Goal: Task Accomplishment & Management: Use online tool/utility

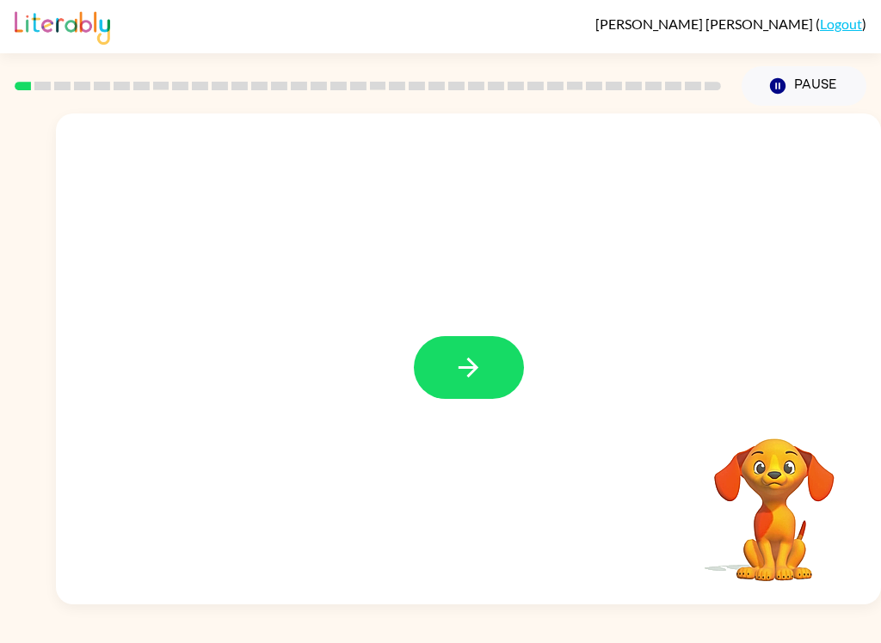
click at [509, 377] on button "button" at bounding box center [469, 367] width 110 height 63
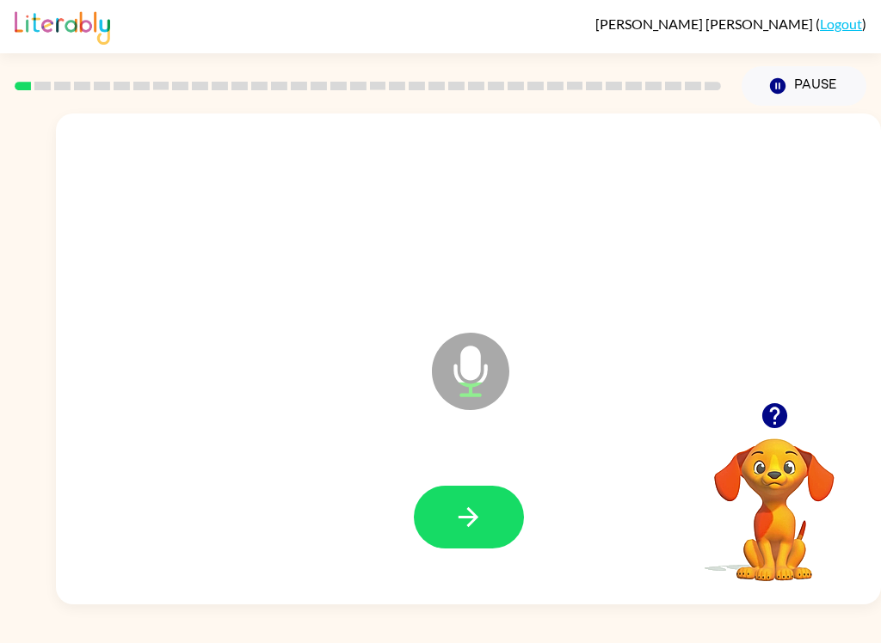
click at [467, 519] on icon "button" at bounding box center [468, 517] width 30 height 30
click at [487, 513] on button "button" at bounding box center [469, 517] width 110 height 63
click at [488, 517] on button "button" at bounding box center [469, 517] width 110 height 63
click at [467, 507] on icon "button" at bounding box center [468, 517] width 30 height 30
click at [471, 520] on icon "button" at bounding box center [468, 517] width 30 height 30
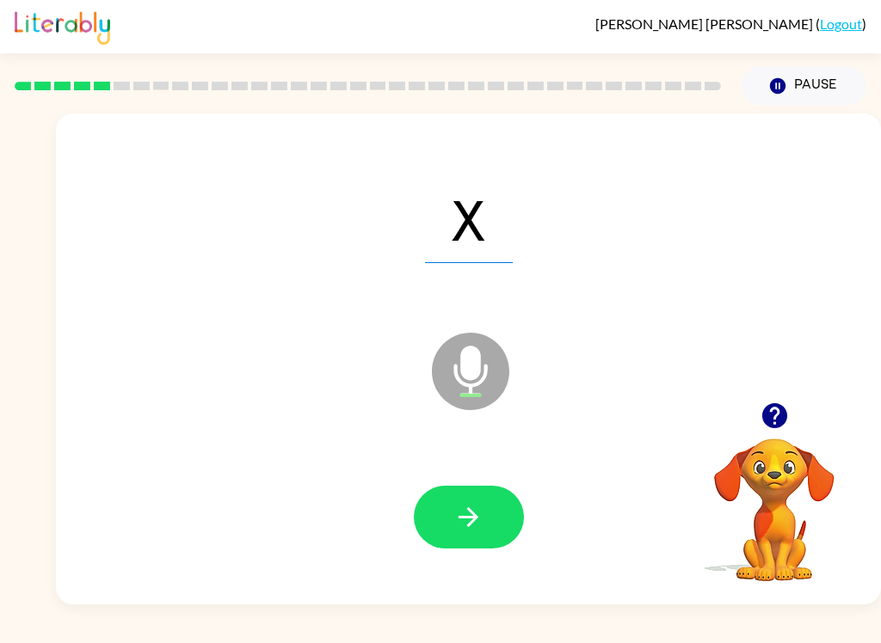
click at [487, 506] on button "button" at bounding box center [469, 517] width 110 height 63
click at [449, 513] on button "button" at bounding box center [469, 517] width 110 height 63
click at [489, 502] on button "button" at bounding box center [469, 517] width 110 height 63
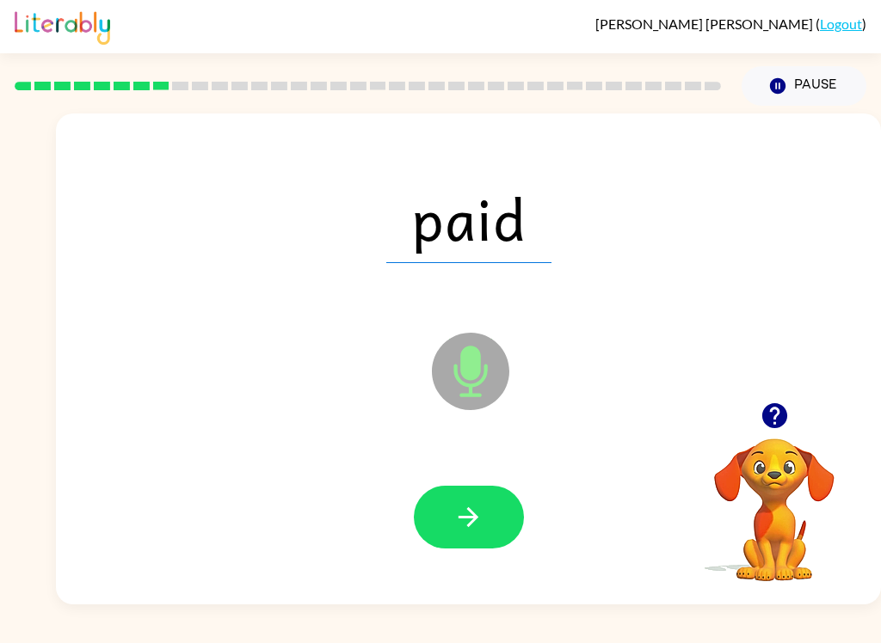
click at [483, 513] on button "button" at bounding box center [469, 517] width 110 height 63
click at [482, 522] on icon "button" at bounding box center [468, 517] width 30 height 30
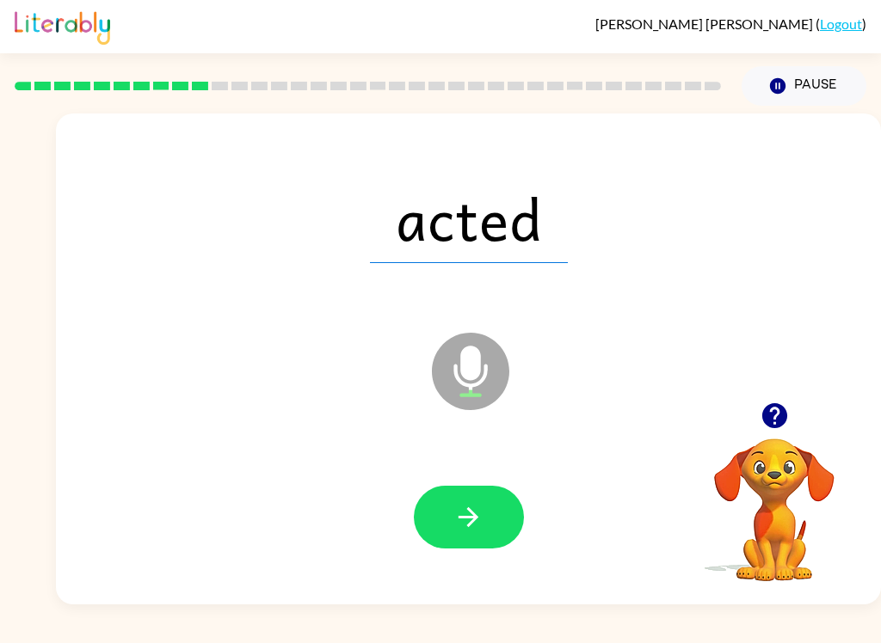
click at [499, 533] on button "button" at bounding box center [469, 517] width 110 height 63
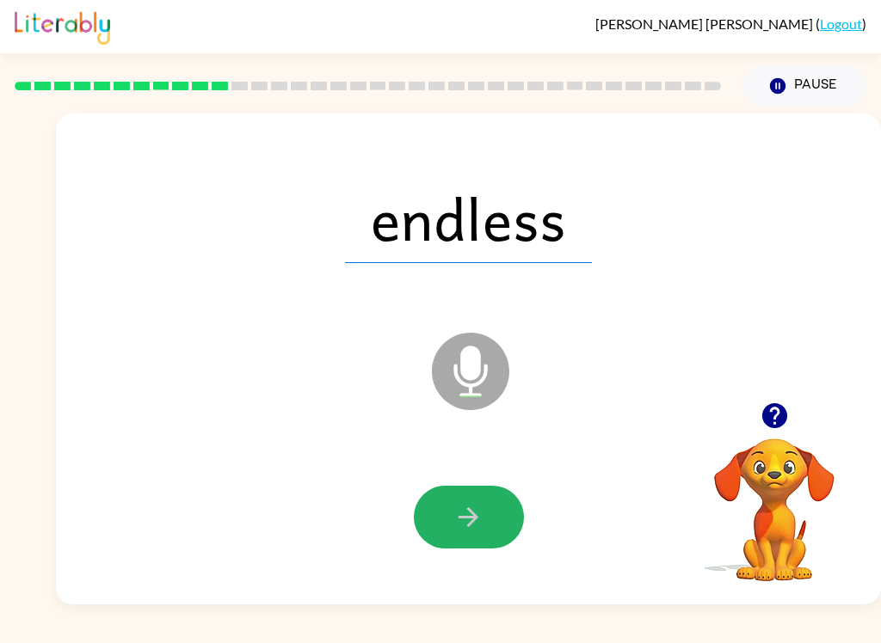
click at [482, 517] on icon "button" at bounding box center [468, 517] width 30 height 30
click at [482, 517] on div at bounding box center [469, 517] width 110 height 63
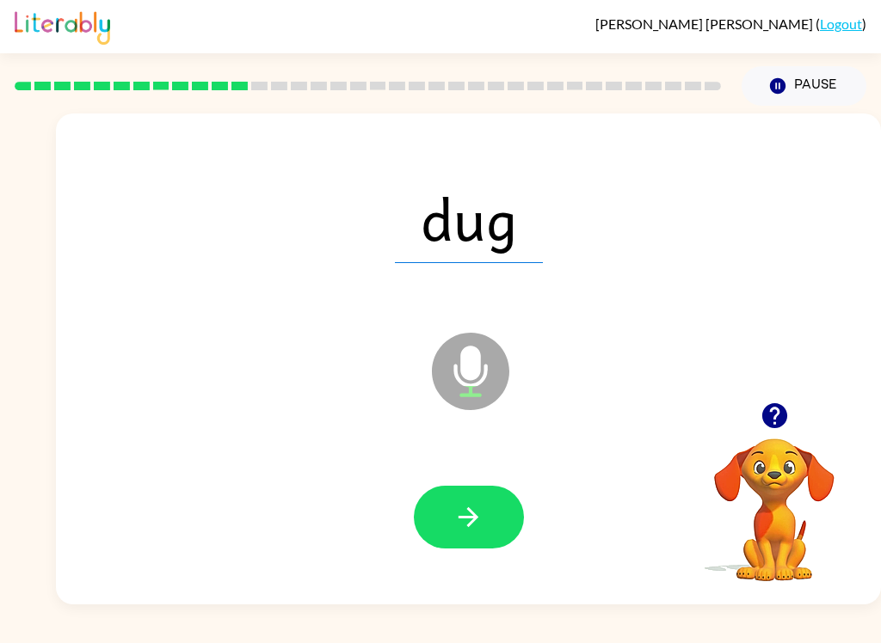
click at [492, 521] on button "button" at bounding box center [469, 517] width 110 height 63
click at [462, 501] on button "button" at bounding box center [469, 517] width 110 height 63
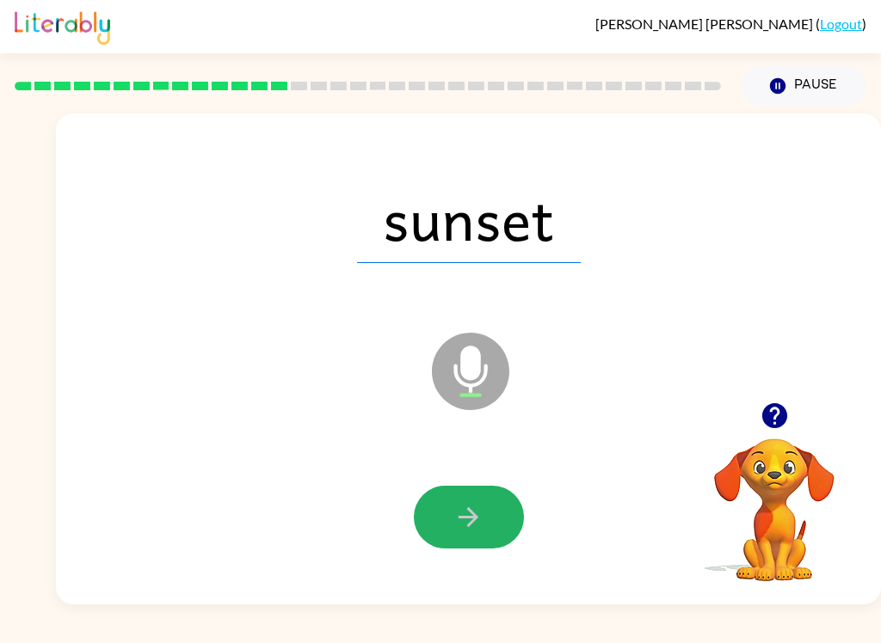
click at [451, 520] on button "button" at bounding box center [469, 517] width 110 height 63
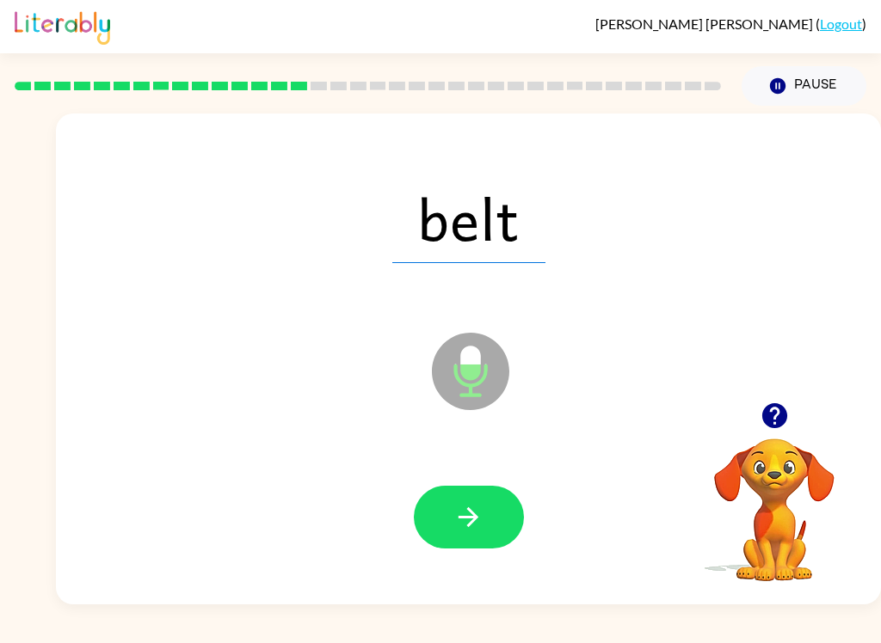
click at [477, 535] on button "button" at bounding box center [469, 517] width 110 height 63
click at [458, 521] on icon "button" at bounding box center [468, 517] width 30 height 30
click at [490, 524] on button "button" at bounding box center [469, 517] width 110 height 63
click at [467, 527] on icon "button" at bounding box center [468, 517] width 30 height 30
click at [465, 531] on icon "button" at bounding box center [468, 517] width 30 height 30
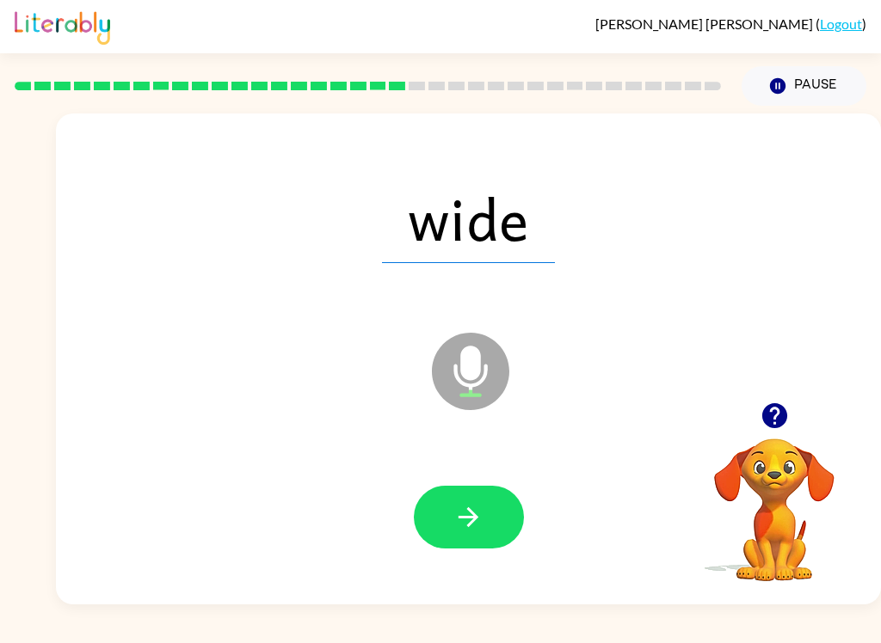
click at [471, 518] on icon "button" at bounding box center [468, 517] width 20 height 20
click at [495, 516] on button "button" at bounding box center [469, 517] width 110 height 63
click at [482, 520] on icon "button" at bounding box center [468, 517] width 30 height 30
click at [475, 514] on icon "button" at bounding box center [468, 517] width 20 height 20
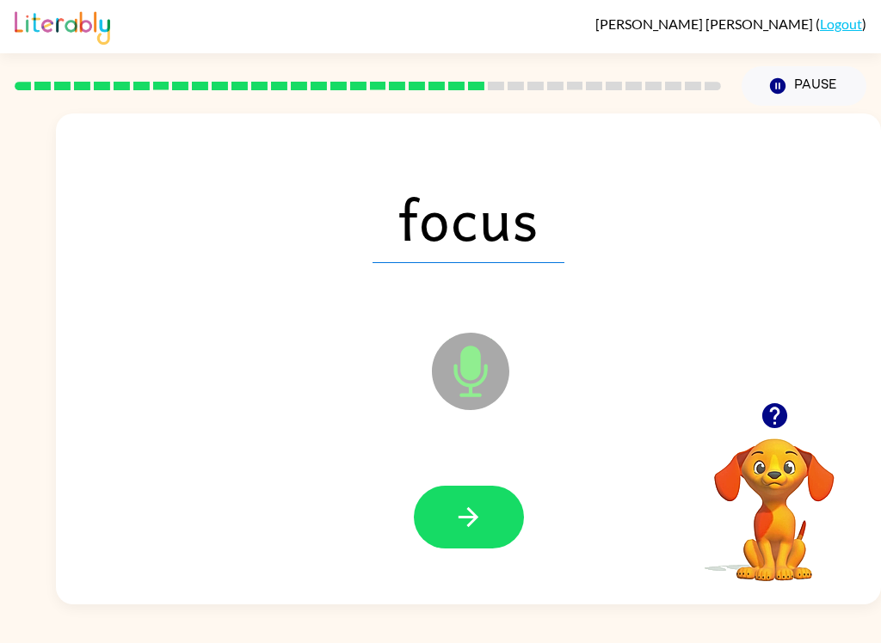
click at [479, 528] on icon "button" at bounding box center [468, 517] width 30 height 30
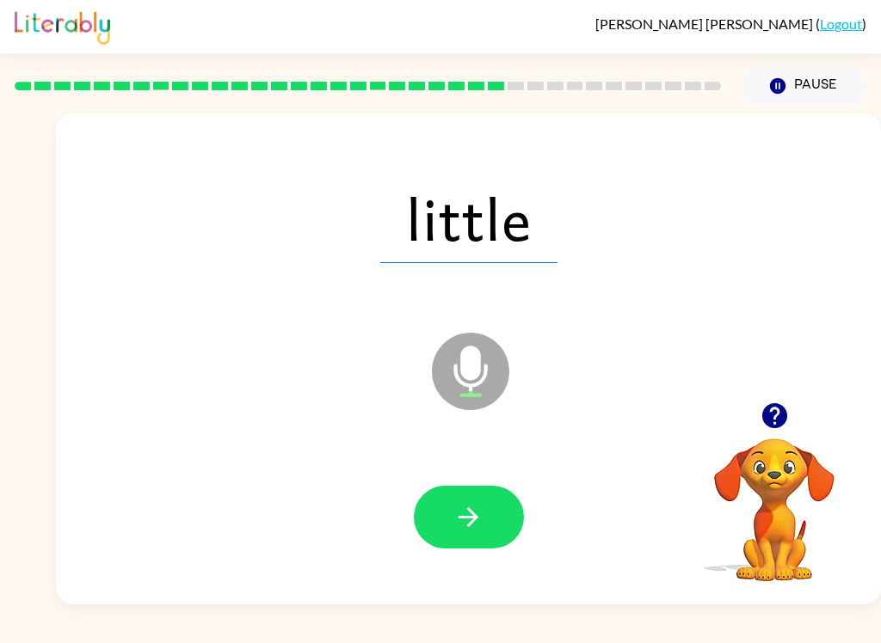
click at [482, 538] on button "button" at bounding box center [469, 517] width 110 height 63
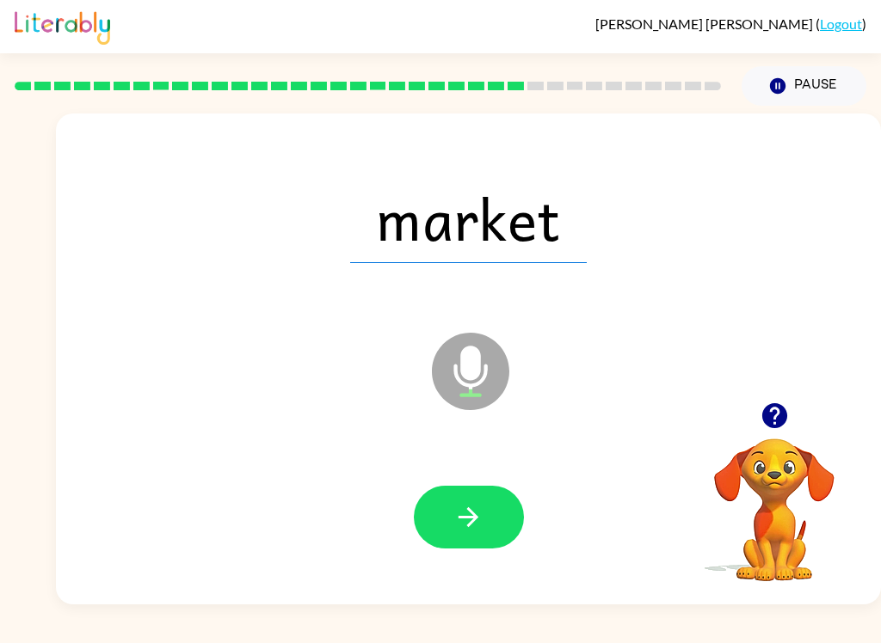
click at [474, 526] on icon "button" at bounding box center [468, 517] width 30 height 30
click at [478, 511] on icon "button" at bounding box center [468, 517] width 30 height 30
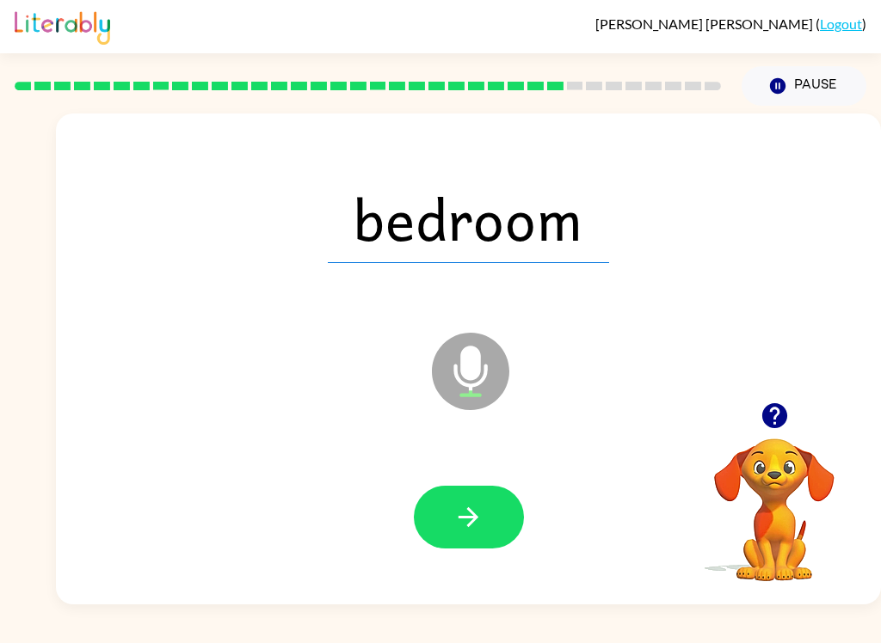
click at [473, 527] on icon "button" at bounding box center [468, 517] width 30 height 30
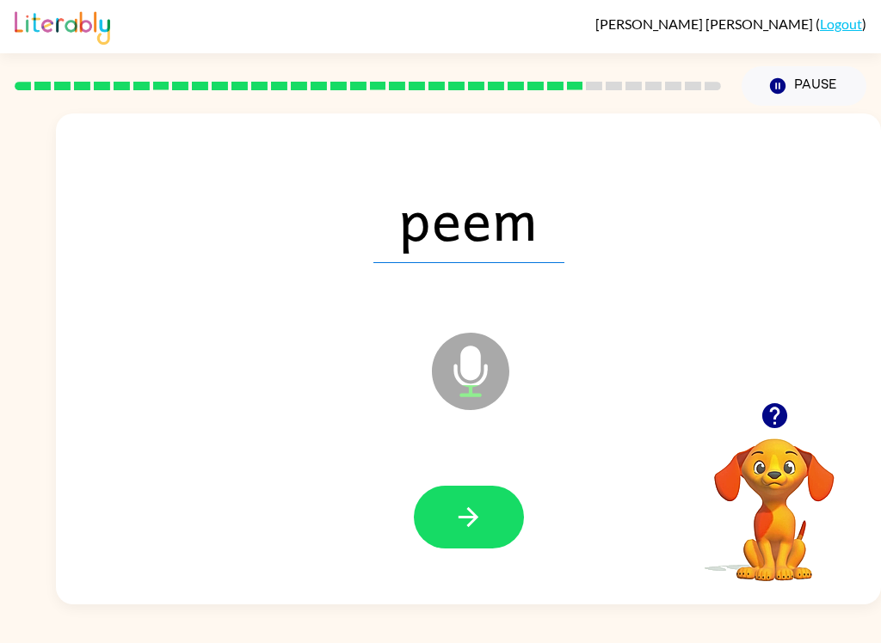
click at [484, 515] on button "button" at bounding box center [469, 517] width 110 height 63
click at [470, 517] on icon "button" at bounding box center [468, 517] width 20 height 20
click at [482, 500] on button "button" at bounding box center [469, 517] width 110 height 63
click at [482, 504] on icon "button" at bounding box center [468, 517] width 30 height 30
click at [476, 514] on icon "button" at bounding box center [468, 517] width 30 height 30
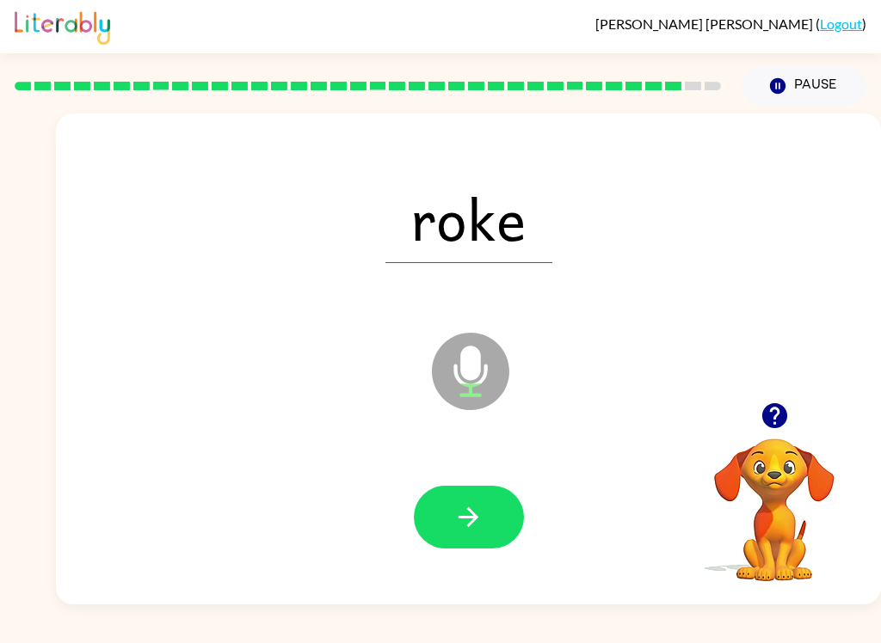
click at [452, 512] on button "button" at bounding box center [469, 517] width 110 height 63
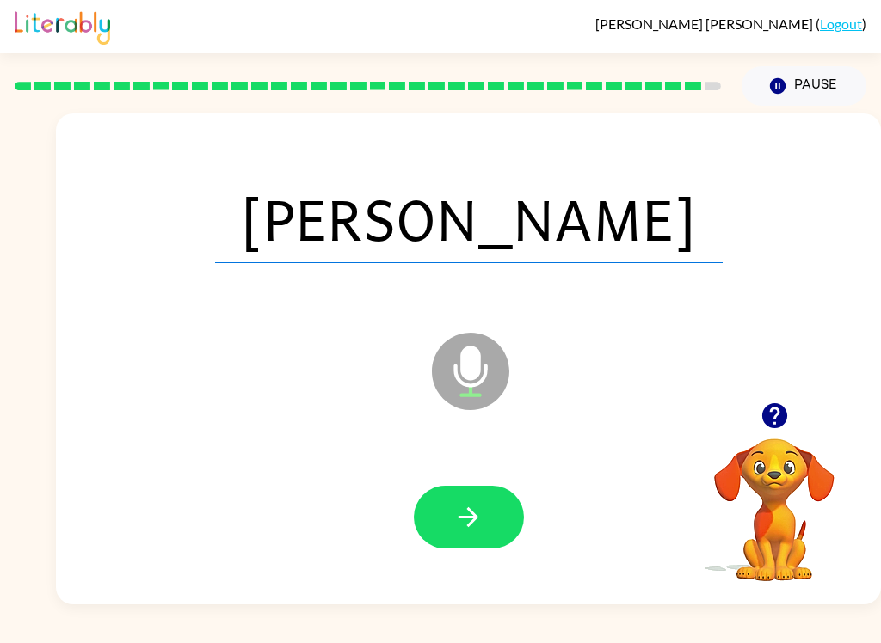
click at [482, 520] on icon "button" at bounding box center [468, 517] width 30 height 30
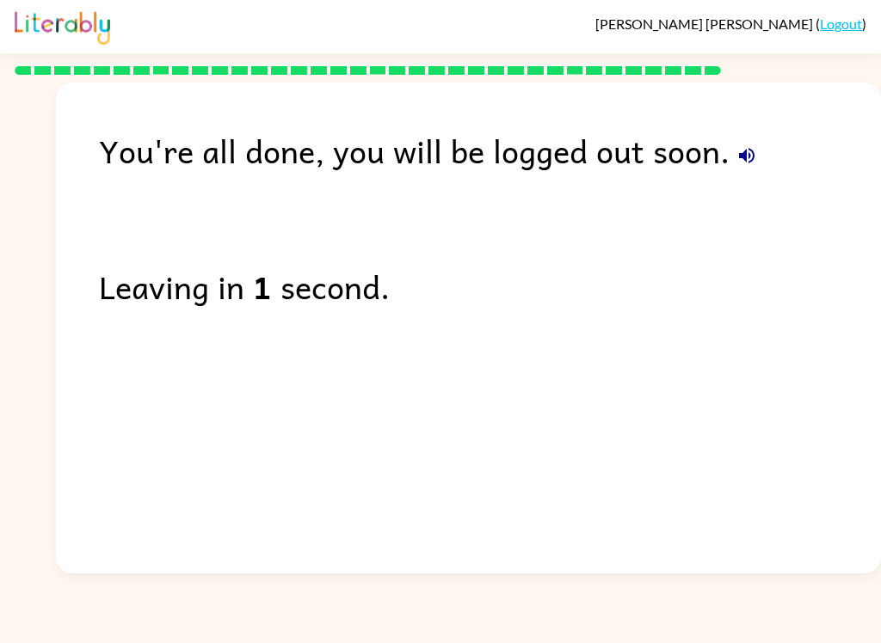
click at [748, 157] on icon "button" at bounding box center [746, 155] width 21 height 21
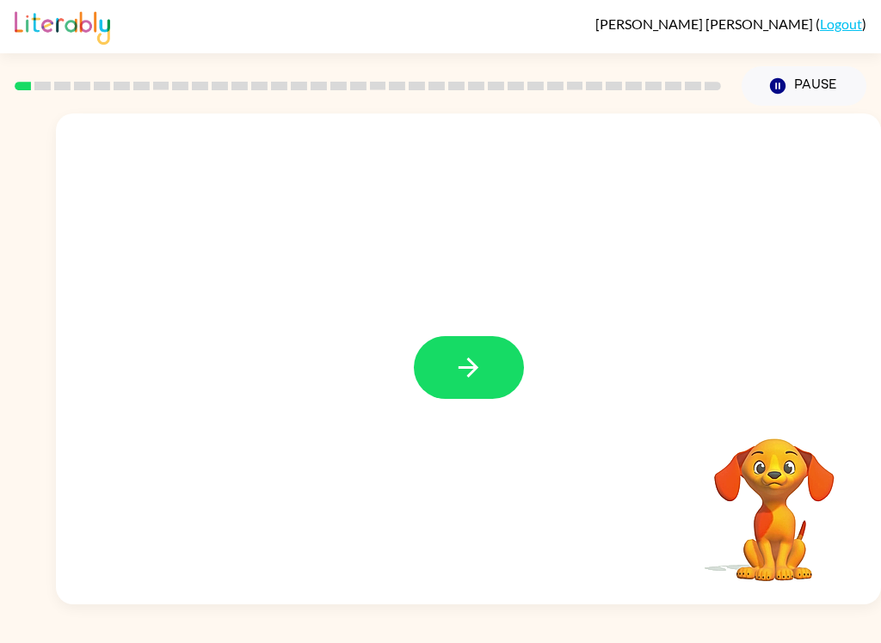
click at [458, 348] on button "button" at bounding box center [469, 367] width 110 height 63
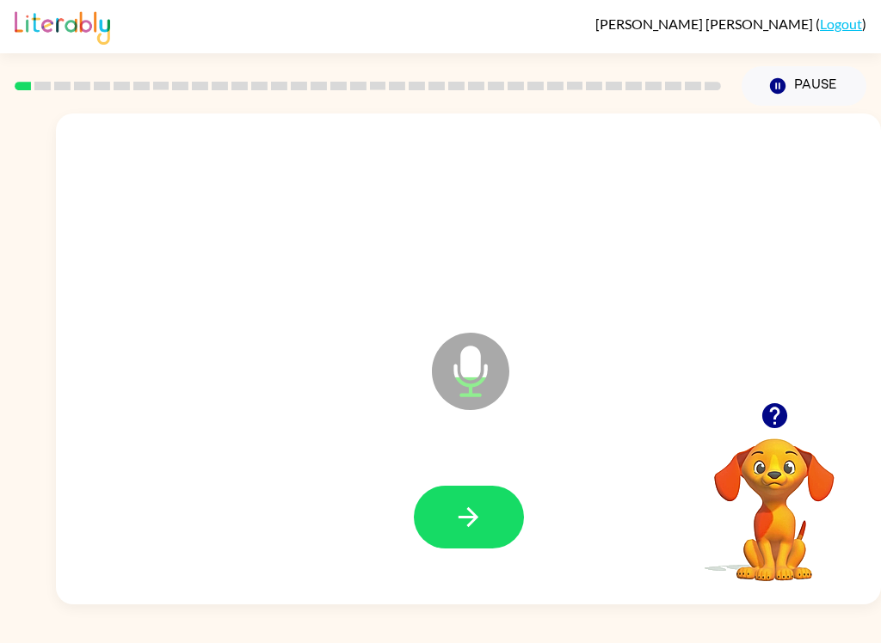
click at [485, 518] on button "button" at bounding box center [469, 517] width 110 height 63
click at [499, 515] on button "button" at bounding box center [469, 517] width 110 height 63
click at [488, 529] on button "button" at bounding box center [469, 517] width 110 height 63
click at [488, 539] on button "button" at bounding box center [469, 517] width 110 height 63
click at [502, 533] on button "button" at bounding box center [469, 517] width 110 height 63
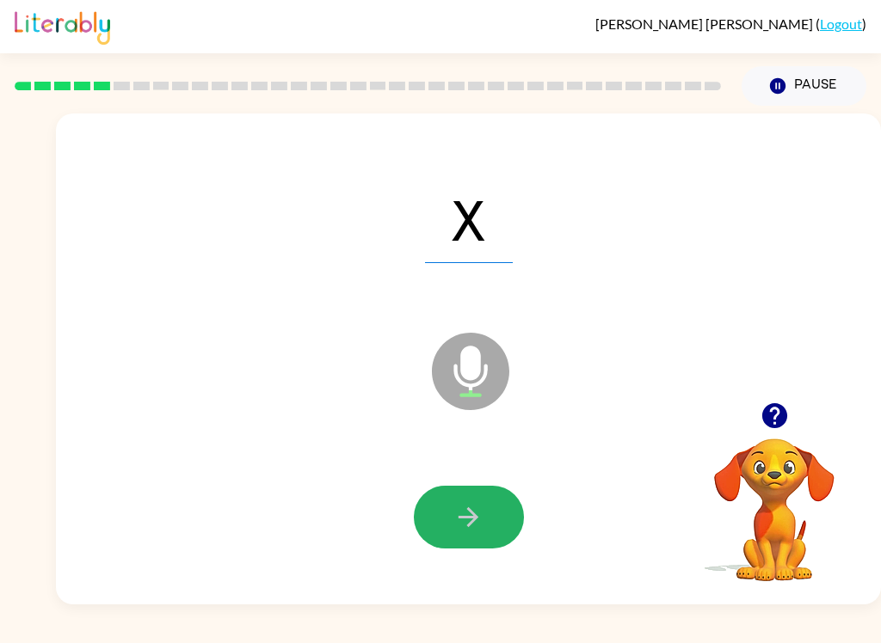
click at [498, 514] on button "button" at bounding box center [469, 517] width 110 height 63
click at [499, 524] on button "button" at bounding box center [469, 517] width 110 height 63
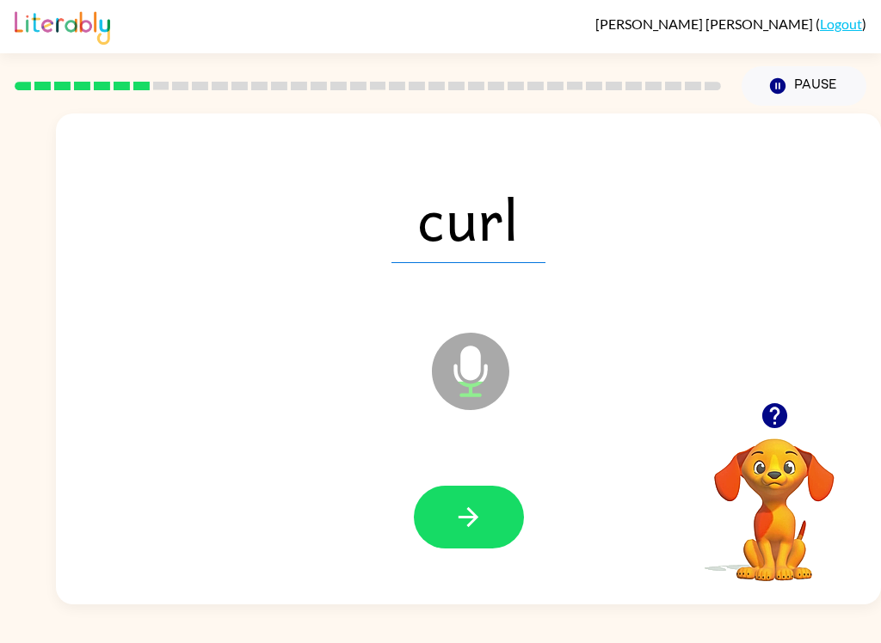
click at [486, 526] on button "button" at bounding box center [469, 517] width 110 height 63
click at [476, 516] on icon "button" at bounding box center [468, 517] width 20 height 20
click at [483, 518] on button "button" at bounding box center [469, 517] width 110 height 63
click at [477, 524] on icon "button" at bounding box center [468, 517] width 30 height 30
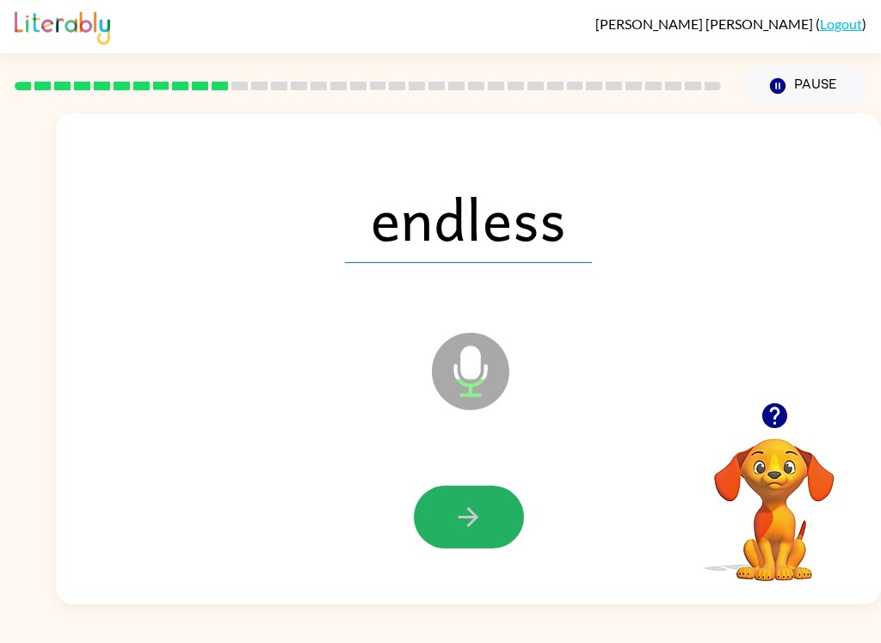
click at [474, 532] on icon "button" at bounding box center [468, 517] width 30 height 30
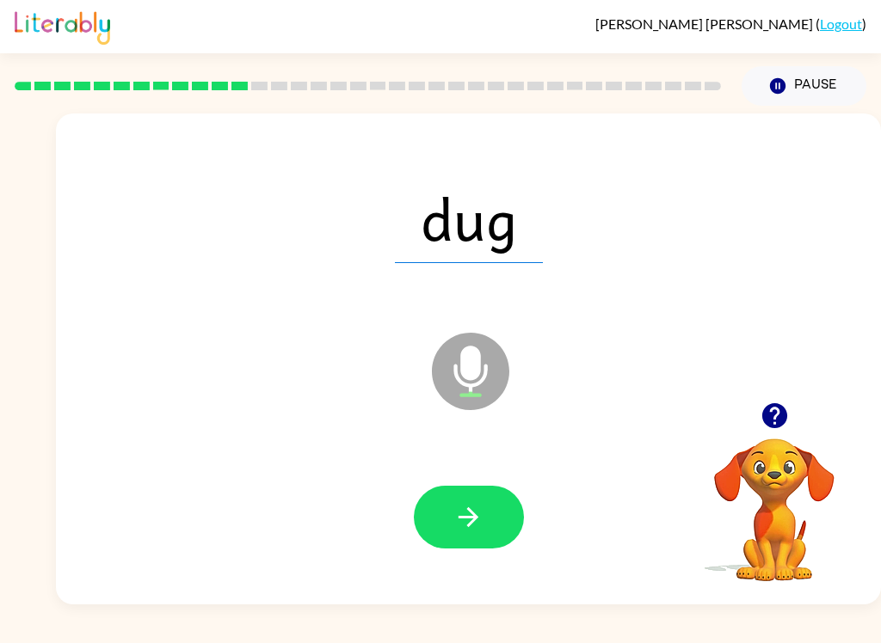
click at [484, 511] on button "button" at bounding box center [469, 517] width 110 height 63
click at [484, 514] on button "button" at bounding box center [469, 517] width 110 height 63
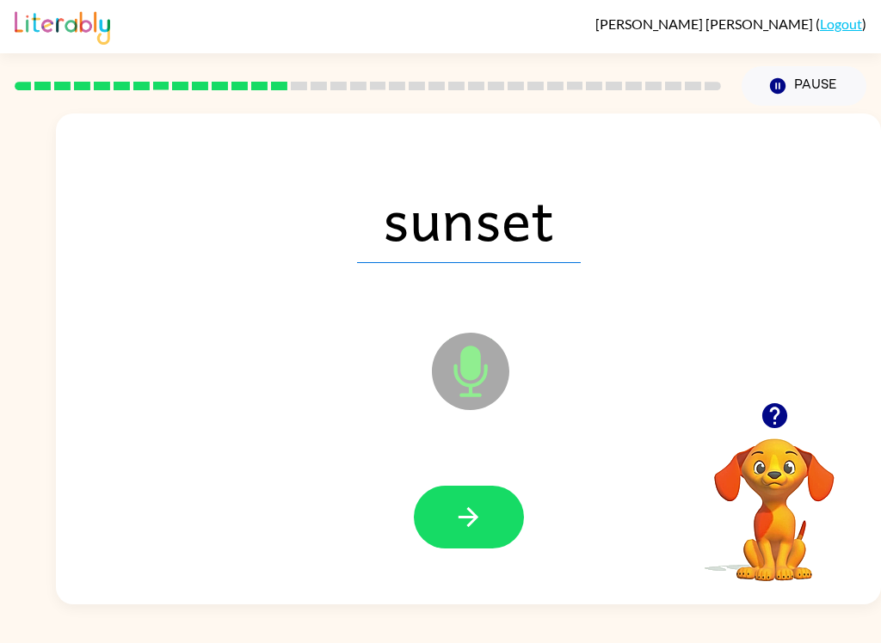
click at [476, 539] on button "button" at bounding box center [469, 517] width 110 height 63
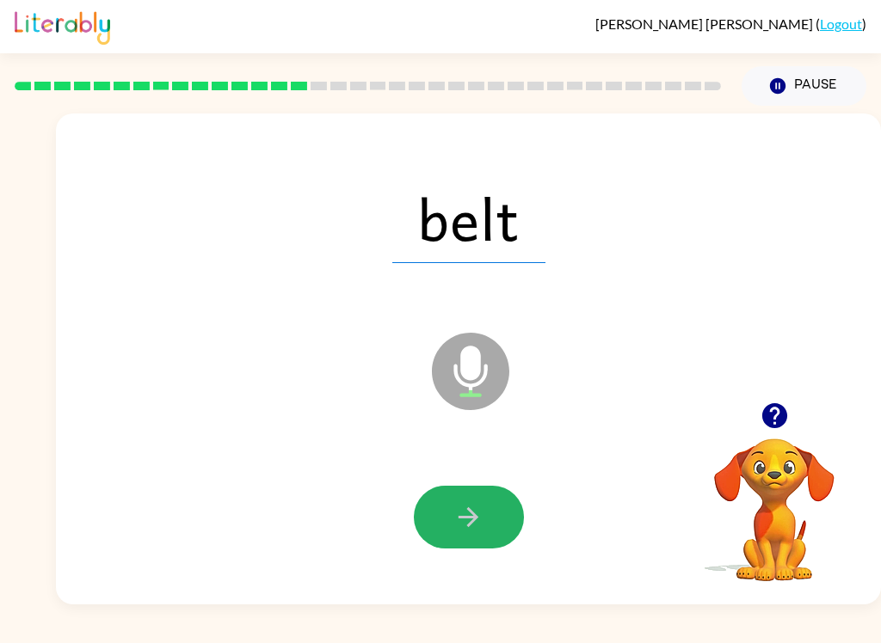
click at [476, 518] on icon "button" at bounding box center [468, 517] width 20 height 20
click at [463, 513] on icon "button" at bounding box center [468, 517] width 30 height 30
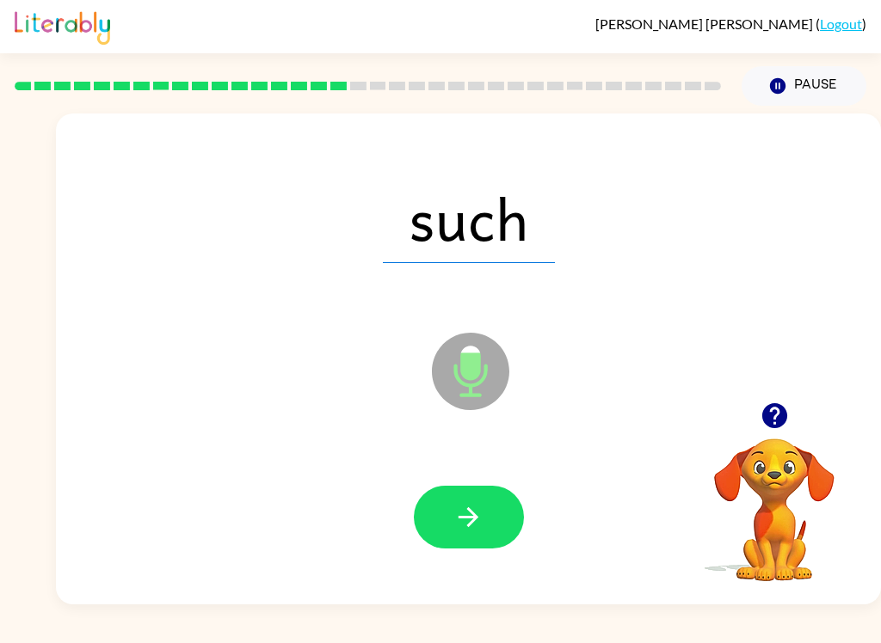
click at [466, 528] on icon "button" at bounding box center [468, 517] width 30 height 30
click at [498, 539] on button "button" at bounding box center [469, 517] width 110 height 63
click at [452, 516] on button "button" at bounding box center [469, 517] width 110 height 63
click at [476, 536] on button "button" at bounding box center [469, 517] width 110 height 63
click at [476, 535] on button "button" at bounding box center [469, 517] width 110 height 63
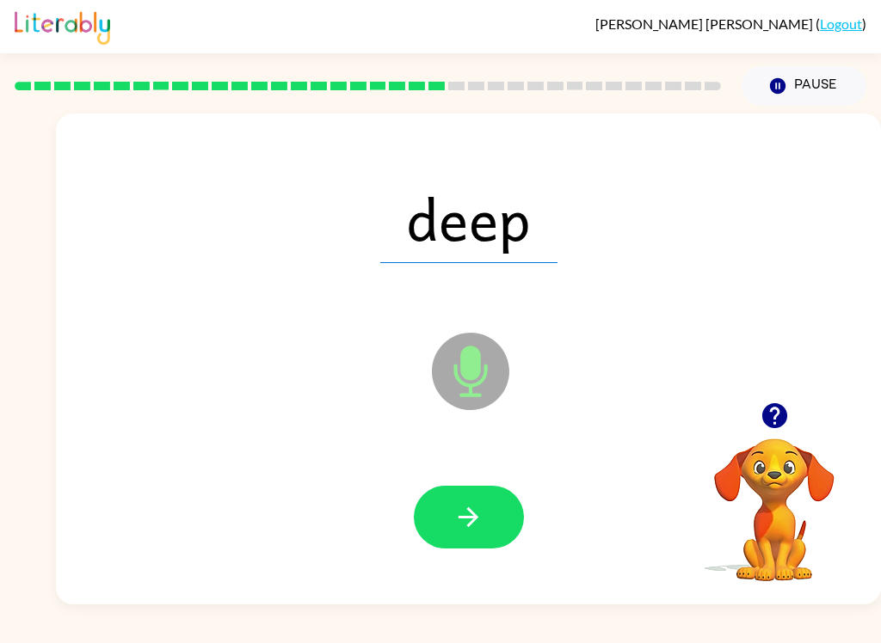
click at [481, 519] on icon "button" at bounding box center [468, 517] width 30 height 30
click at [470, 516] on icon "button" at bounding box center [468, 517] width 30 height 30
click at [478, 521] on icon "button" at bounding box center [468, 517] width 30 height 30
click at [469, 530] on icon "button" at bounding box center [468, 517] width 30 height 30
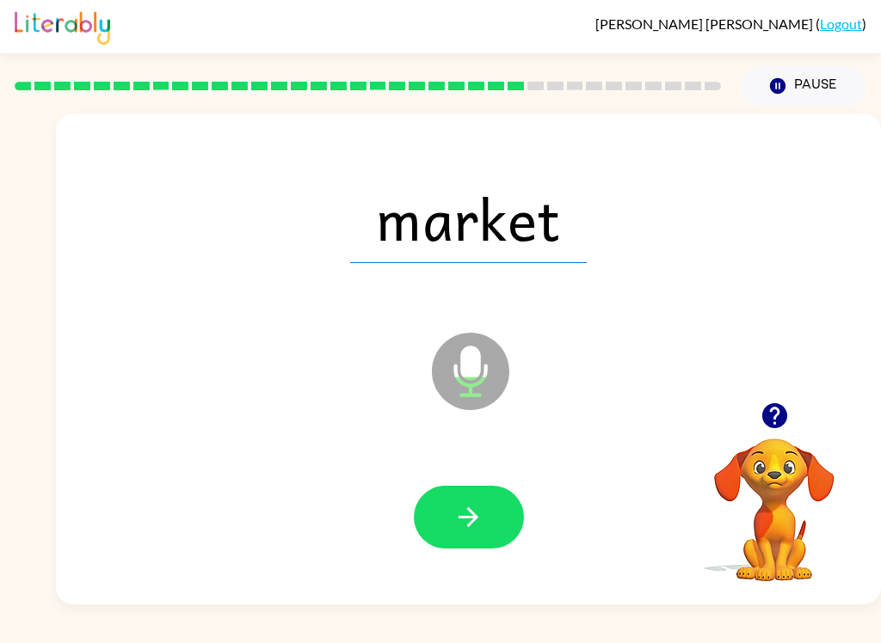
click at [472, 531] on icon "button" at bounding box center [468, 517] width 30 height 30
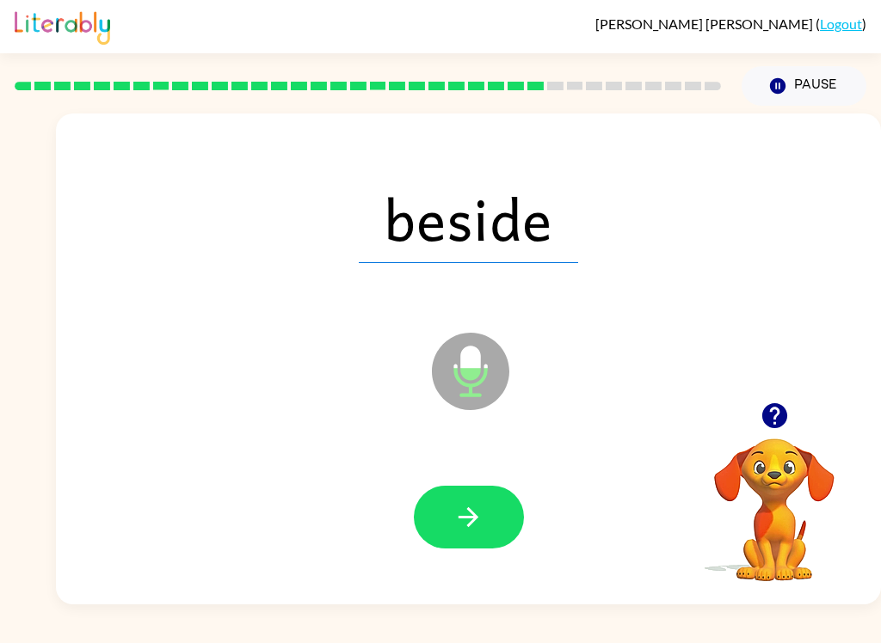
click at [439, 509] on button "button" at bounding box center [469, 517] width 110 height 63
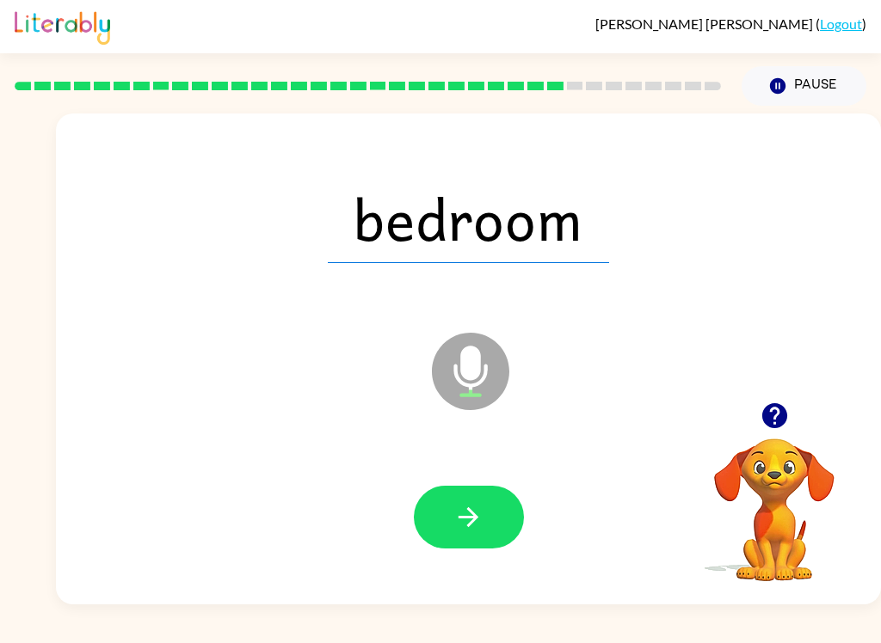
click at [464, 508] on icon "button" at bounding box center [468, 517] width 30 height 30
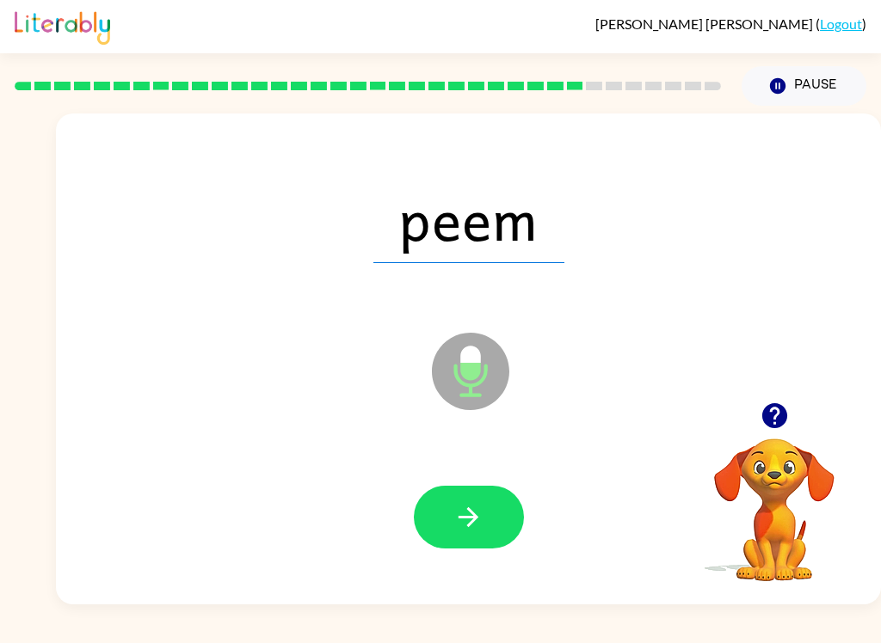
click at [467, 508] on icon "button" at bounding box center [468, 517] width 30 height 30
click at [502, 519] on button "button" at bounding box center [469, 517] width 110 height 63
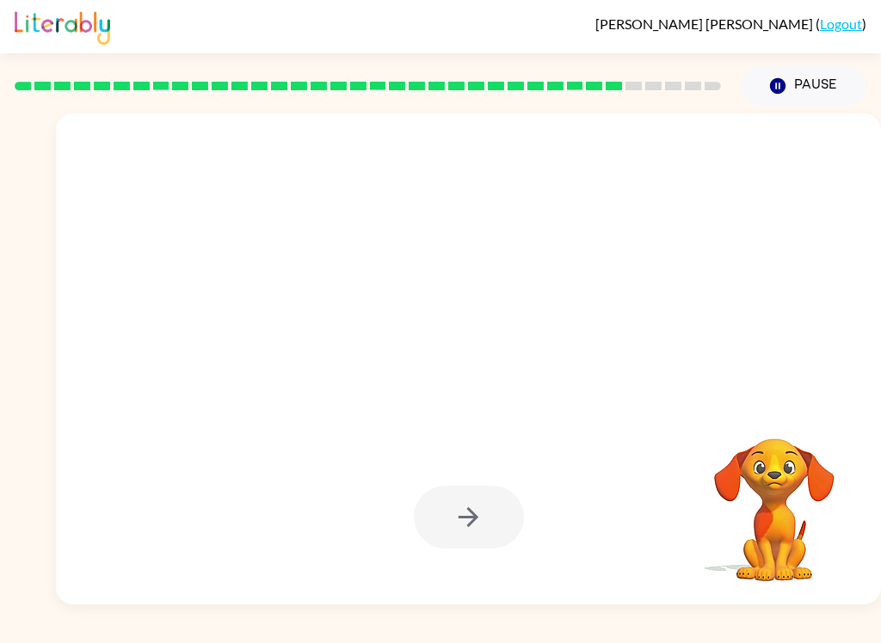
click at [485, 568] on div at bounding box center [468, 517] width 790 height 141
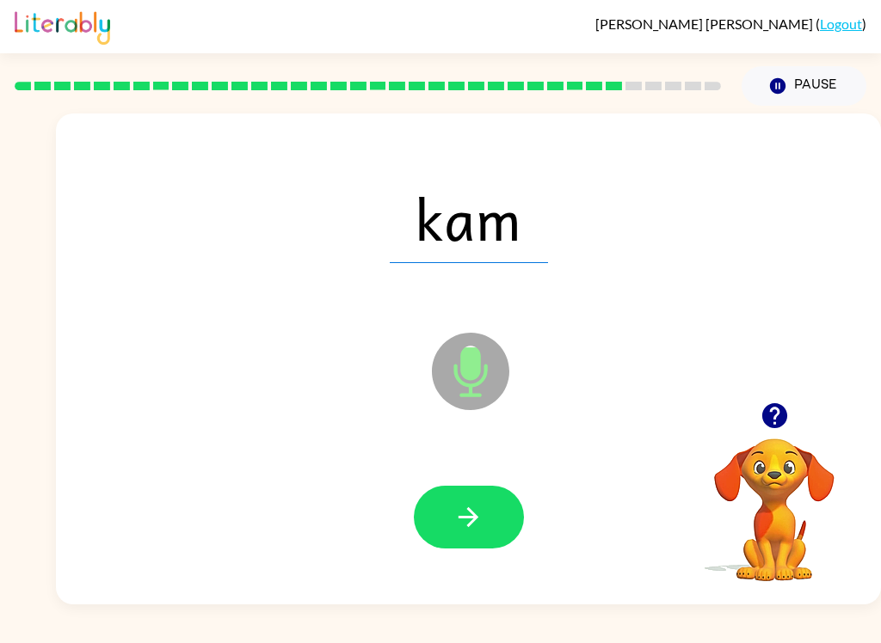
click at [476, 537] on button "button" at bounding box center [469, 517] width 110 height 63
click at [476, 525] on icon "button" at bounding box center [468, 517] width 30 height 30
click at [484, 529] on button "button" at bounding box center [469, 517] width 110 height 63
click at [465, 519] on icon "button" at bounding box center [468, 517] width 20 height 20
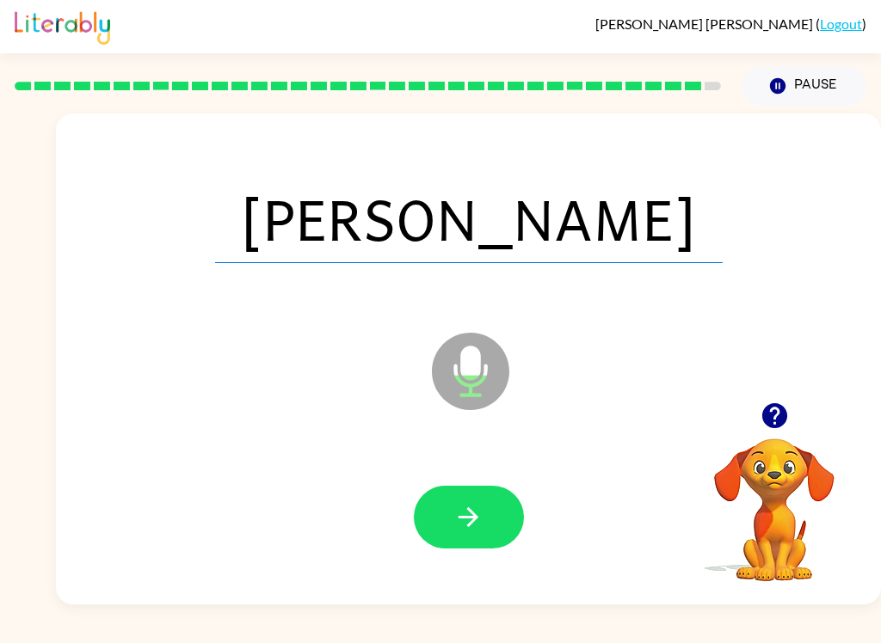
click at [475, 526] on icon "button" at bounding box center [468, 517] width 30 height 30
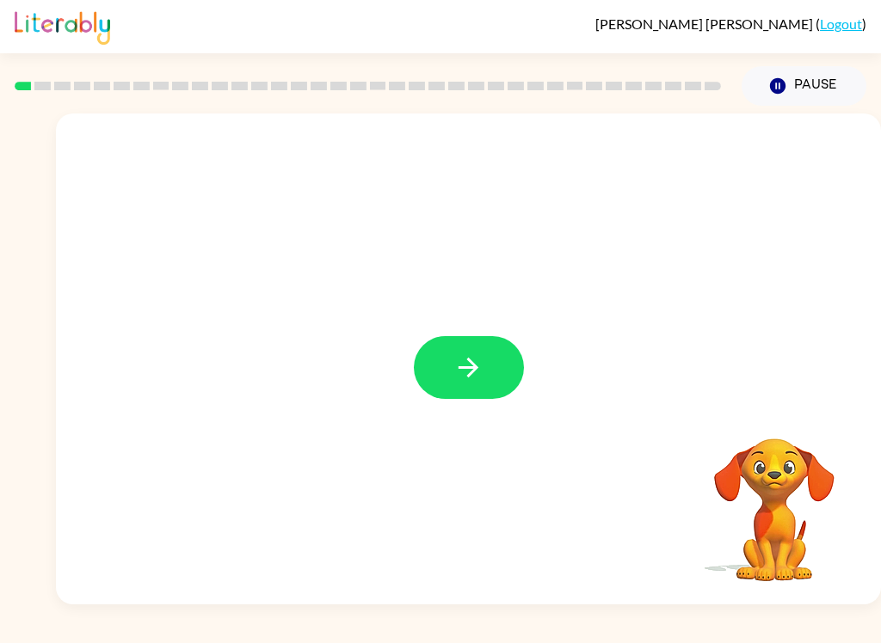
click at [482, 352] on button "button" at bounding box center [469, 367] width 110 height 63
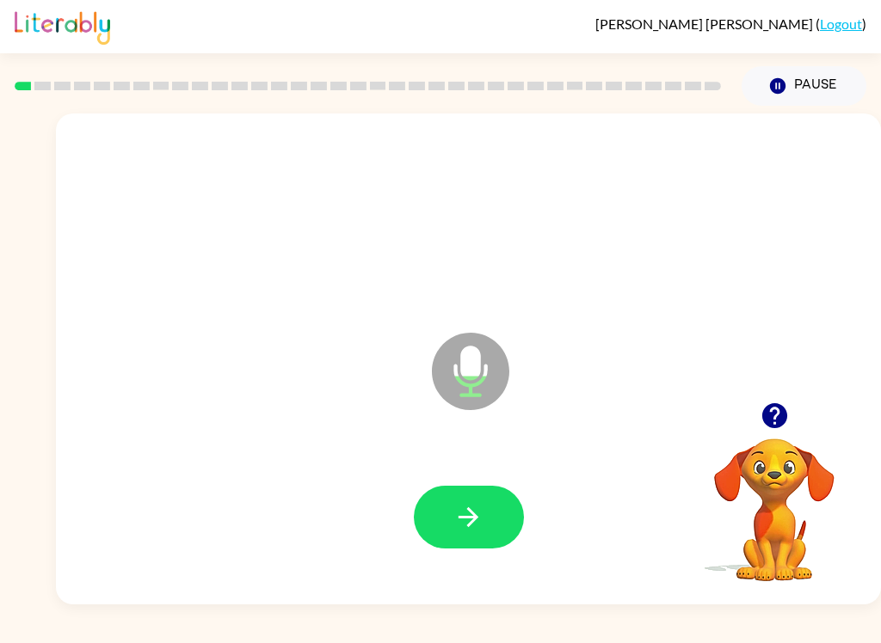
click at [490, 528] on button "button" at bounding box center [469, 517] width 110 height 63
click at [476, 500] on button "button" at bounding box center [469, 517] width 110 height 63
click at [492, 529] on button "button" at bounding box center [469, 517] width 110 height 63
click at [432, 550] on div at bounding box center [468, 517] width 790 height 141
click at [449, 494] on button "button" at bounding box center [469, 517] width 110 height 63
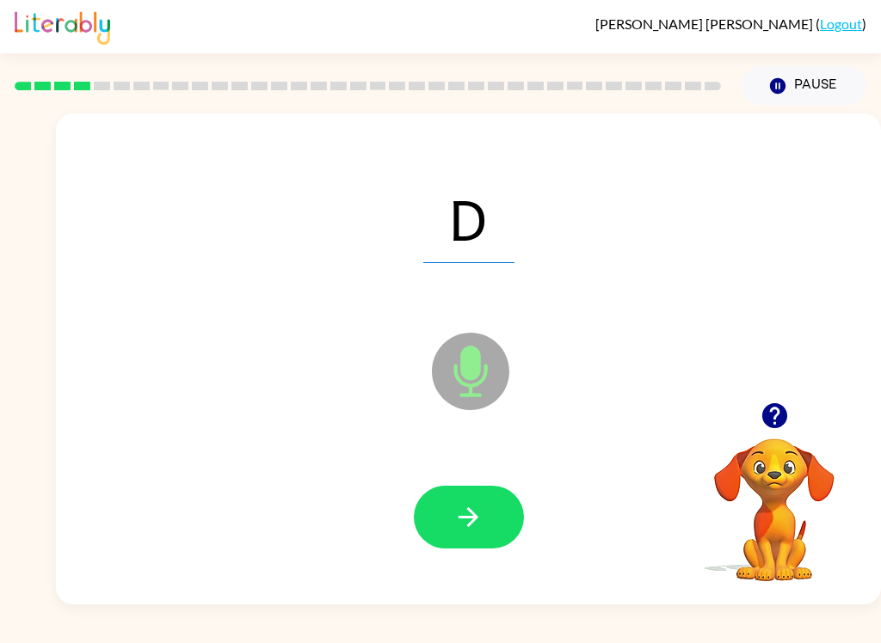
click at [482, 531] on icon "button" at bounding box center [468, 517] width 30 height 30
click at [483, 526] on button "button" at bounding box center [469, 517] width 110 height 63
click at [500, 500] on button "button" at bounding box center [469, 517] width 110 height 63
click at [476, 545] on button "button" at bounding box center [469, 517] width 110 height 63
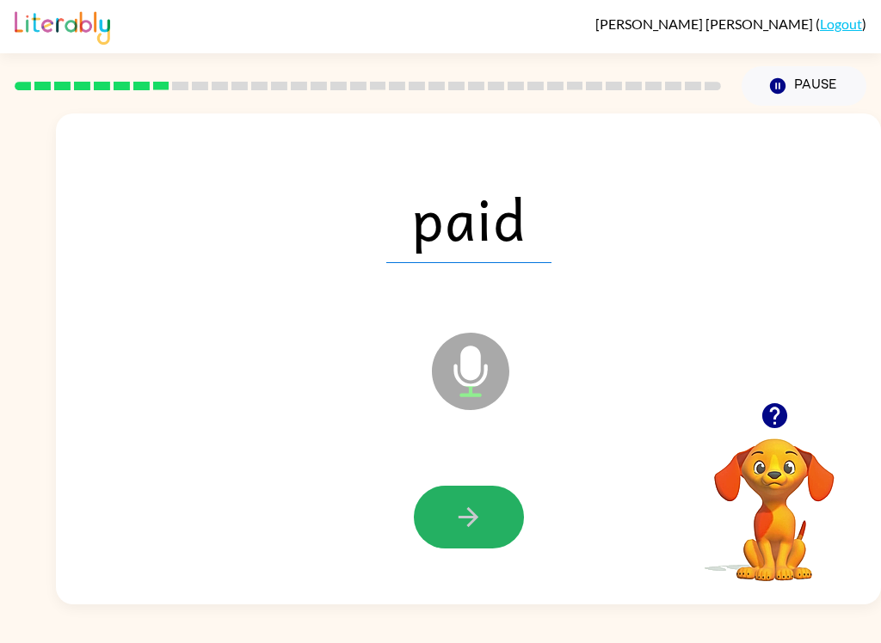
click at [483, 525] on button "button" at bounding box center [469, 517] width 110 height 63
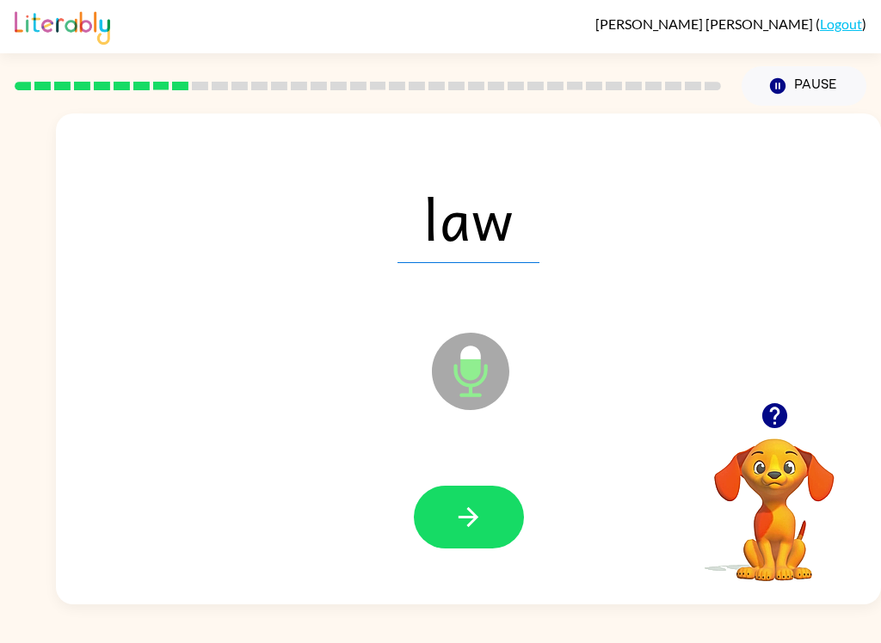
click at [482, 543] on button "button" at bounding box center [469, 517] width 110 height 63
click at [488, 513] on button "button" at bounding box center [469, 517] width 110 height 63
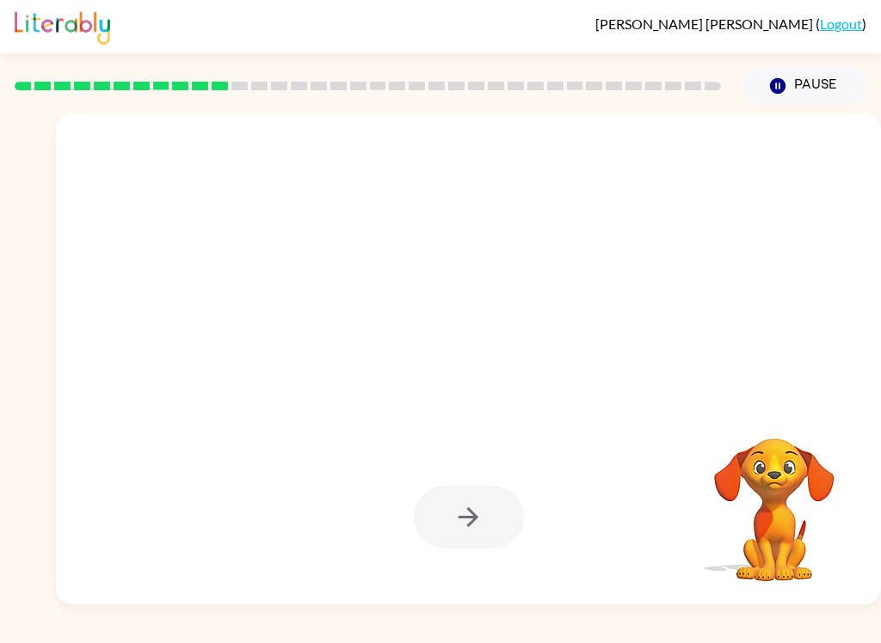
click at [635, 625] on div "Ferran Garza-Feuchter ( Logout ) Pause Pause Your browser must support playing …" at bounding box center [440, 321] width 881 height 643
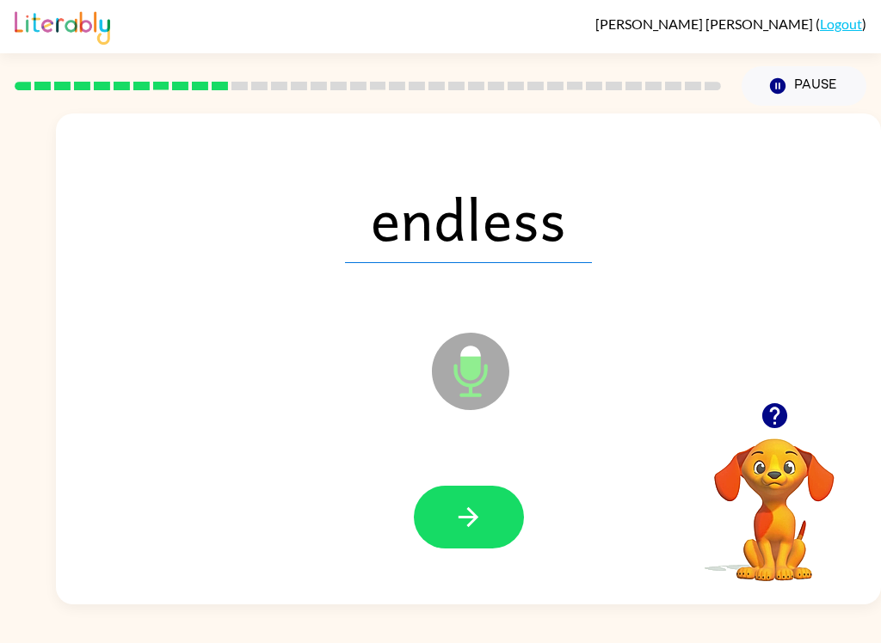
click at [440, 566] on div at bounding box center [468, 517] width 790 height 141
click at [452, 505] on button "button" at bounding box center [469, 517] width 110 height 63
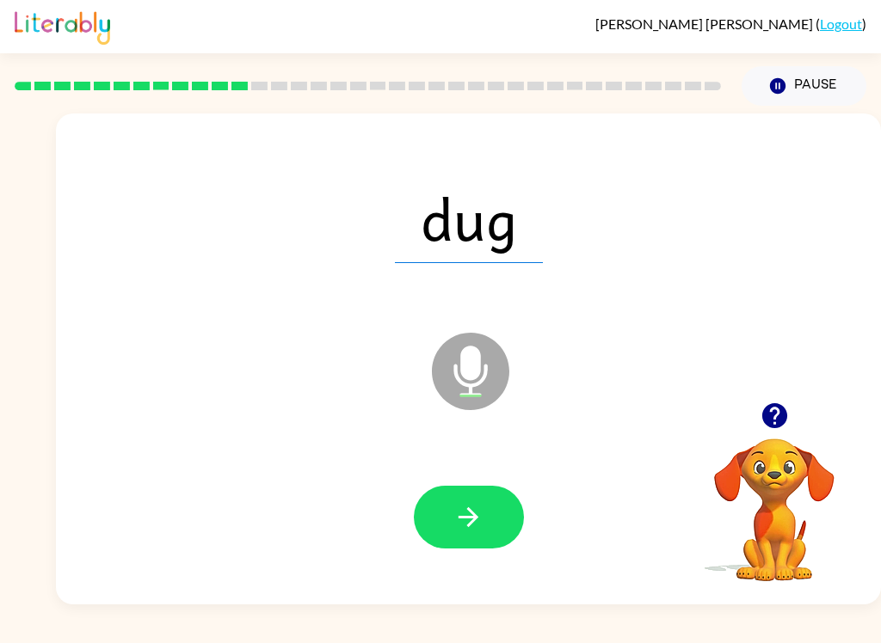
click at [481, 524] on icon "button" at bounding box center [468, 517] width 30 height 30
click at [482, 527] on icon "button" at bounding box center [468, 517] width 30 height 30
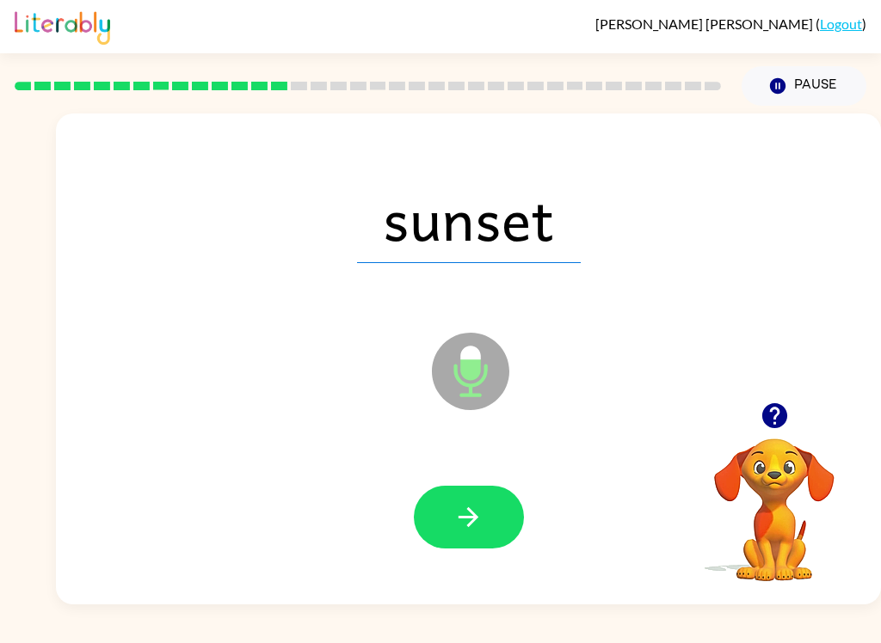
click at [499, 528] on button "button" at bounding box center [469, 517] width 110 height 63
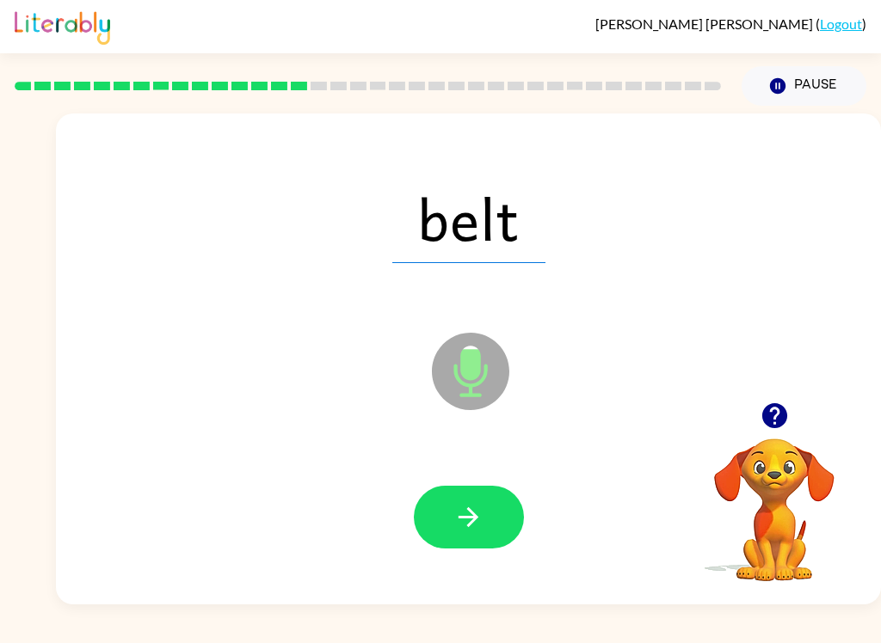
click at [471, 522] on icon "button" at bounding box center [468, 517] width 20 height 20
click at [482, 528] on icon "button" at bounding box center [468, 517] width 30 height 30
click at [474, 525] on icon "button" at bounding box center [468, 517] width 30 height 30
click at [491, 506] on button "button" at bounding box center [469, 517] width 110 height 63
click at [467, 543] on button "button" at bounding box center [469, 517] width 110 height 63
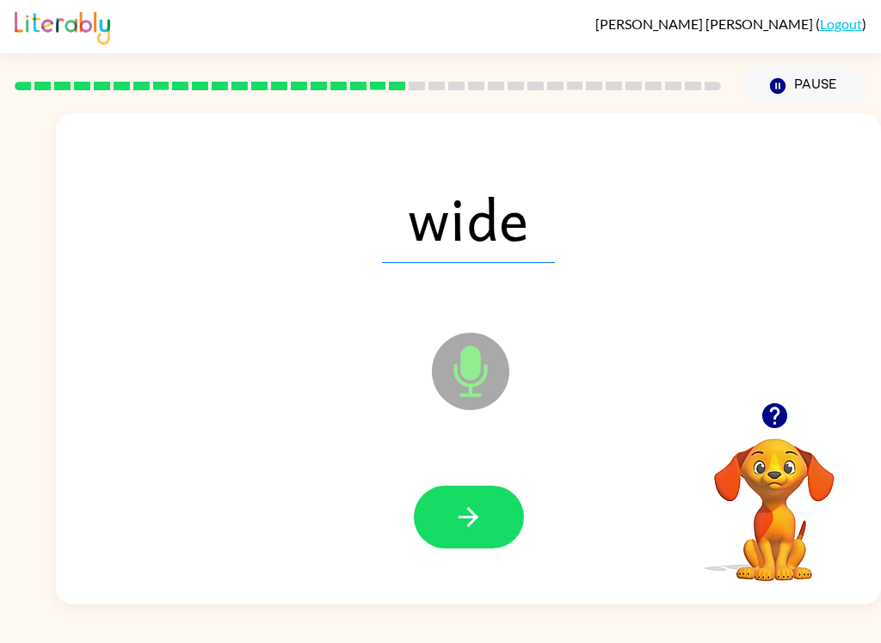
click at [464, 525] on icon "button" at bounding box center [468, 517] width 30 height 30
click at [476, 513] on icon "button" at bounding box center [468, 517] width 30 height 30
click at [482, 519] on icon "button" at bounding box center [468, 517] width 30 height 30
click at [339, 455] on div at bounding box center [468, 517] width 790 height 141
click at [478, 569] on div at bounding box center [468, 517] width 790 height 141
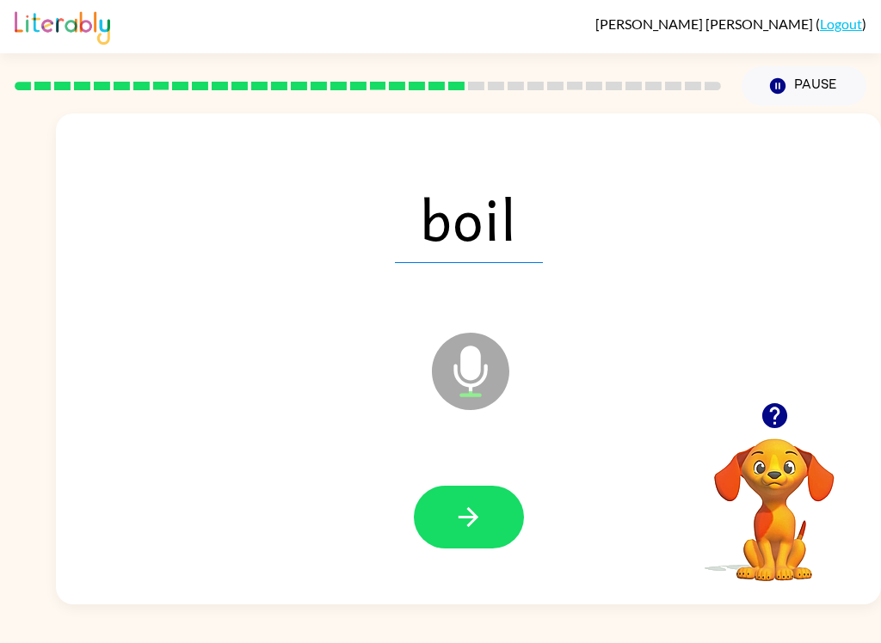
click at [453, 529] on icon "button" at bounding box center [468, 517] width 30 height 30
click at [479, 522] on icon "button" at bounding box center [468, 517] width 30 height 30
click at [473, 564] on div at bounding box center [468, 517] width 790 height 141
click at [466, 525] on icon "button" at bounding box center [468, 517] width 30 height 30
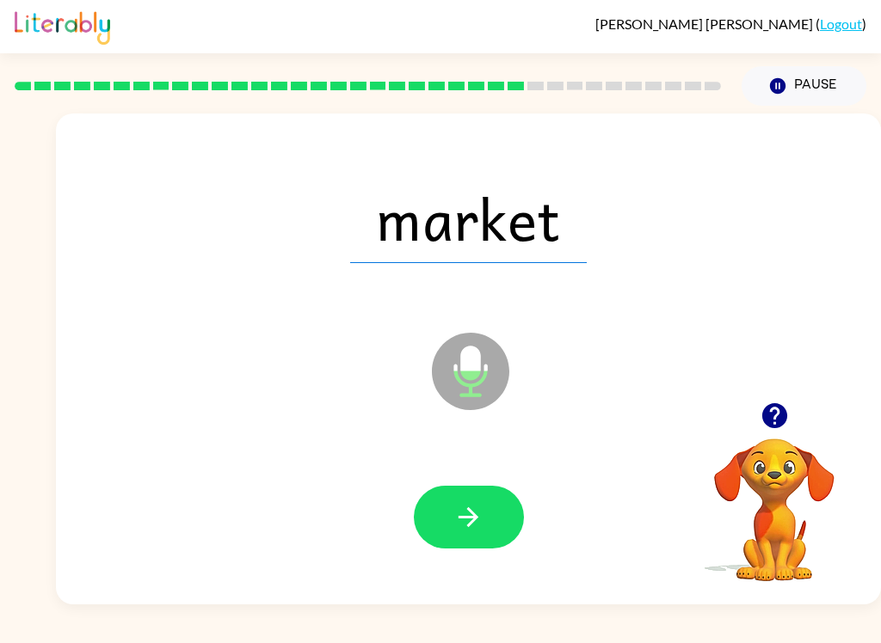
click at [480, 500] on button "button" at bounding box center [469, 517] width 110 height 63
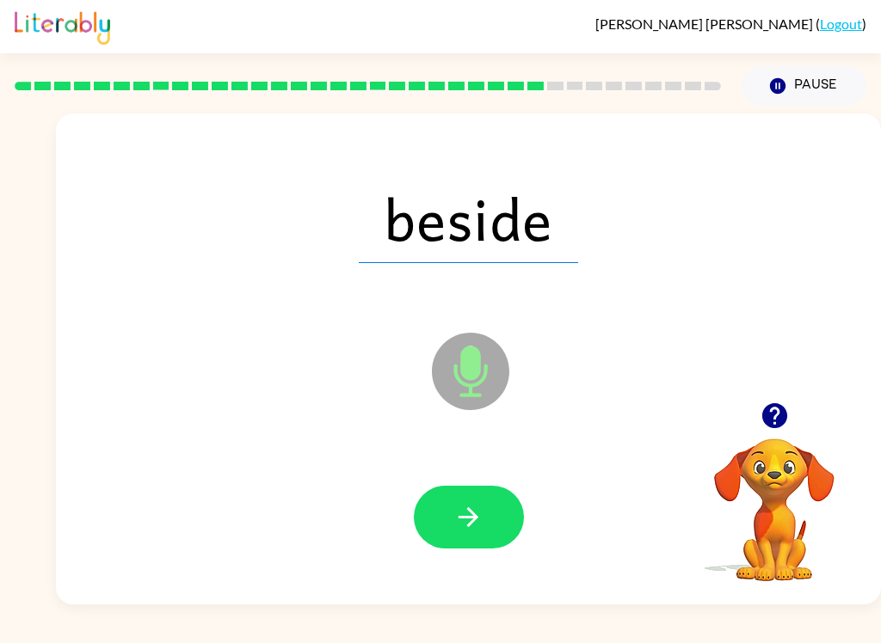
click at [697, 187] on div "beside" at bounding box center [468, 218] width 790 height 141
click at [486, 502] on button "button" at bounding box center [469, 517] width 110 height 63
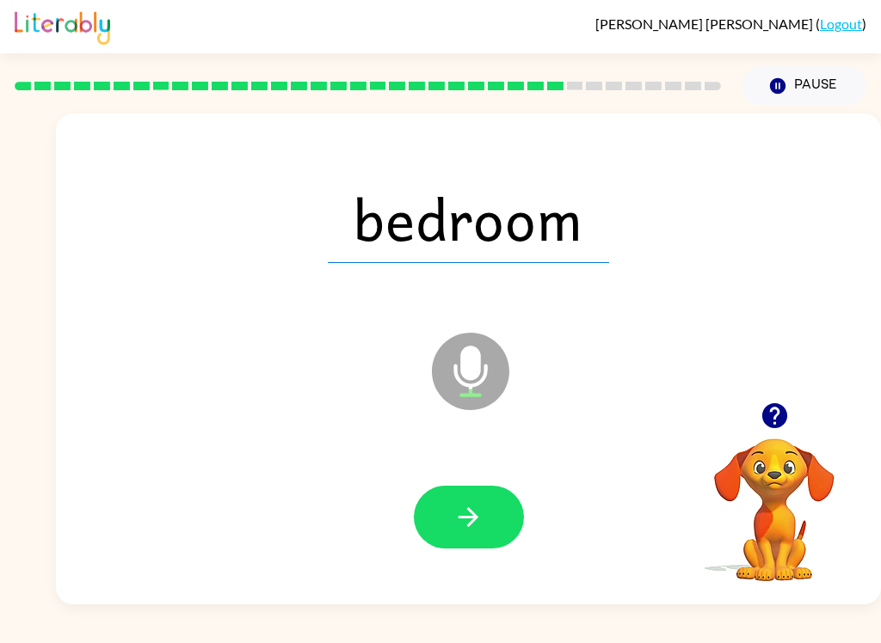
click at [489, 529] on button "button" at bounding box center [469, 517] width 110 height 63
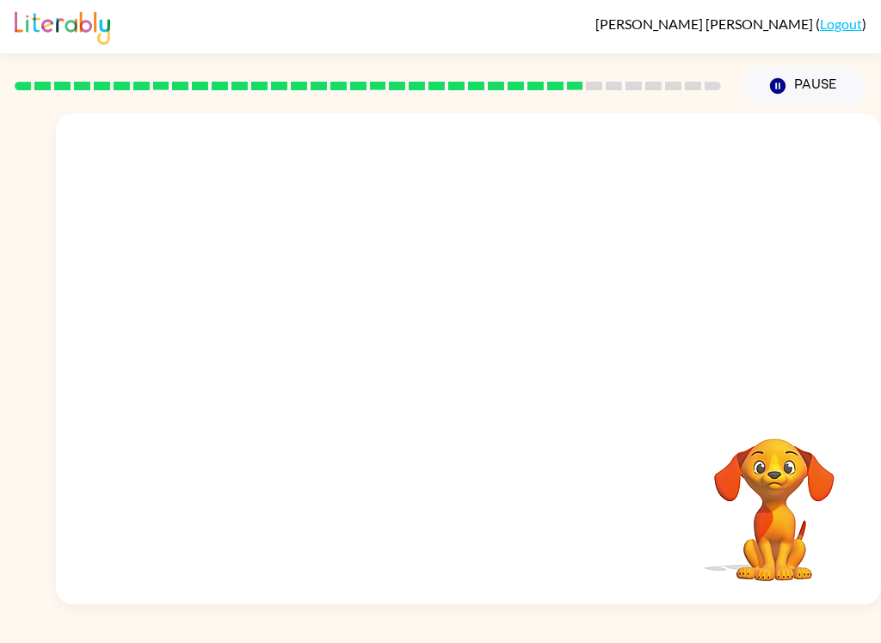
click at [3, 186] on div "Your browser must support playing .mp4 files to use Literably. Please try using…" at bounding box center [440, 355] width 881 height 499
click at [801, 491] on video "Your browser must support playing .mp4 files to use Literably. Please try using…" at bounding box center [774, 498] width 172 height 172
click at [800, 491] on video "Your browser must support playing .mp4 files to use Literably. Please try using…" at bounding box center [774, 498] width 172 height 172
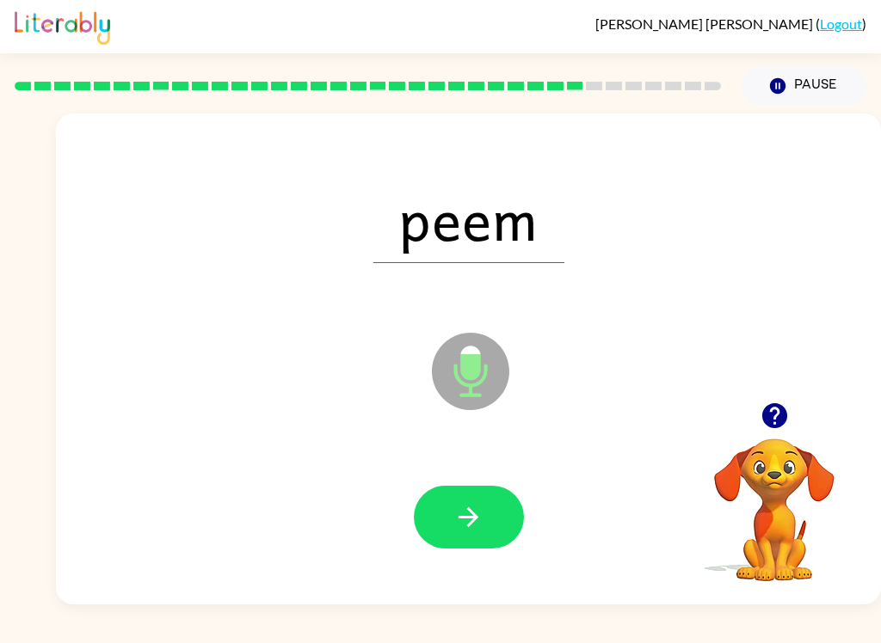
click at [470, 577] on div at bounding box center [468, 517] width 790 height 141
click at [453, 507] on icon "button" at bounding box center [468, 517] width 30 height 30
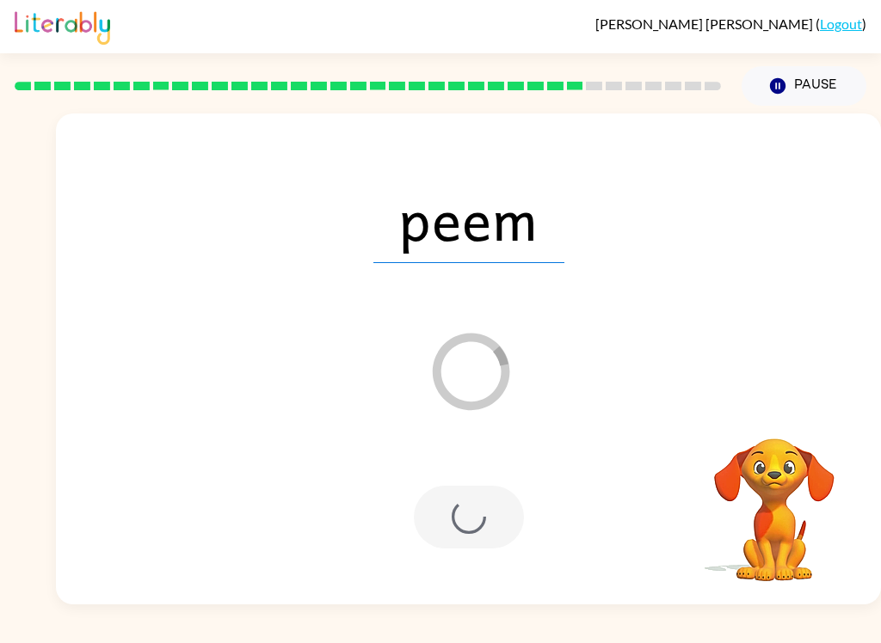
click at [445, 506] on div at bounding box center [469, 517] width 110 height 63
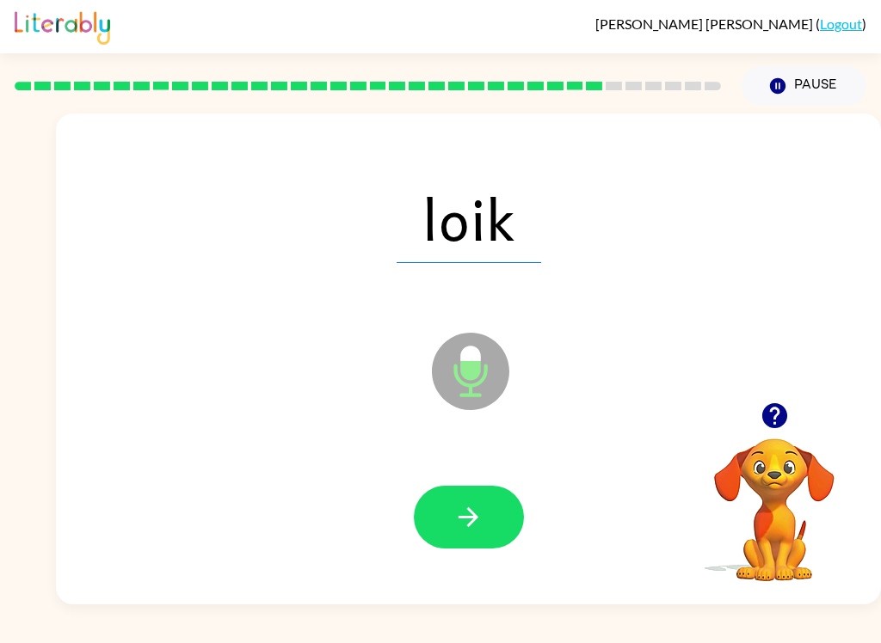
click at [474, 503] on icon "button" at bounding box center [468, 517] width 30 height 30
click at [457, 537] on button "button" at bounding box center [469, 517] width 110 height 63
click at [457, 545] on button "button" at bounding box center [469, 517] width 110 height 63
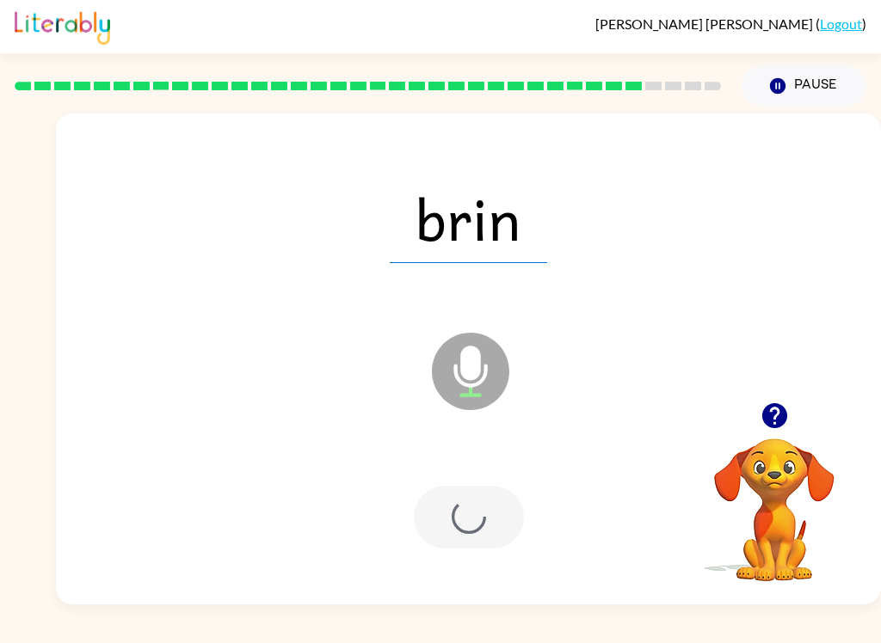
click at [499, 520] on div at bounding box center [469, 517] width 110 height 63
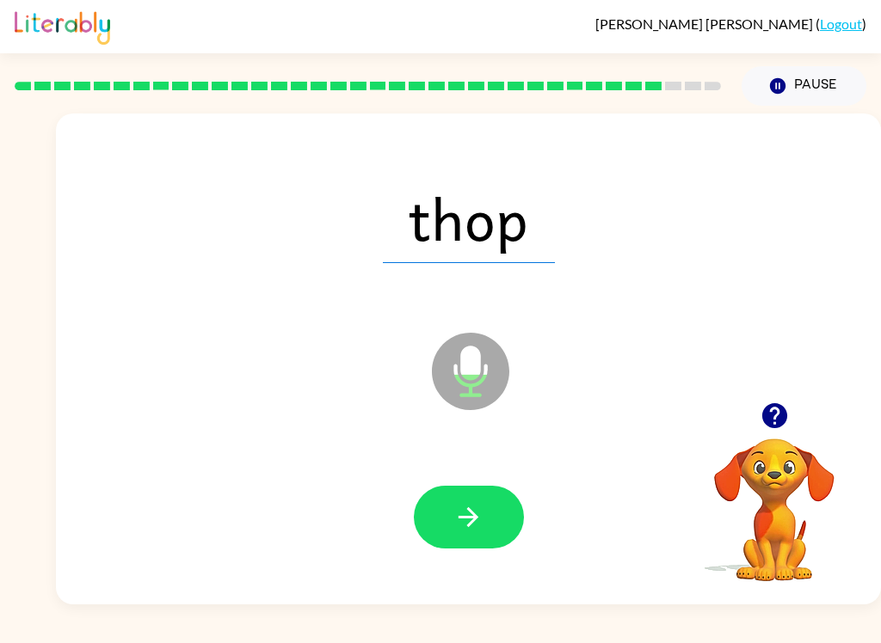
click at [482, 542] on button "button" at bounding box center [469, 517] width 110 height 63
click at [470, 506] on icon "button" at bounding box center [468, 517] width 30 height 30
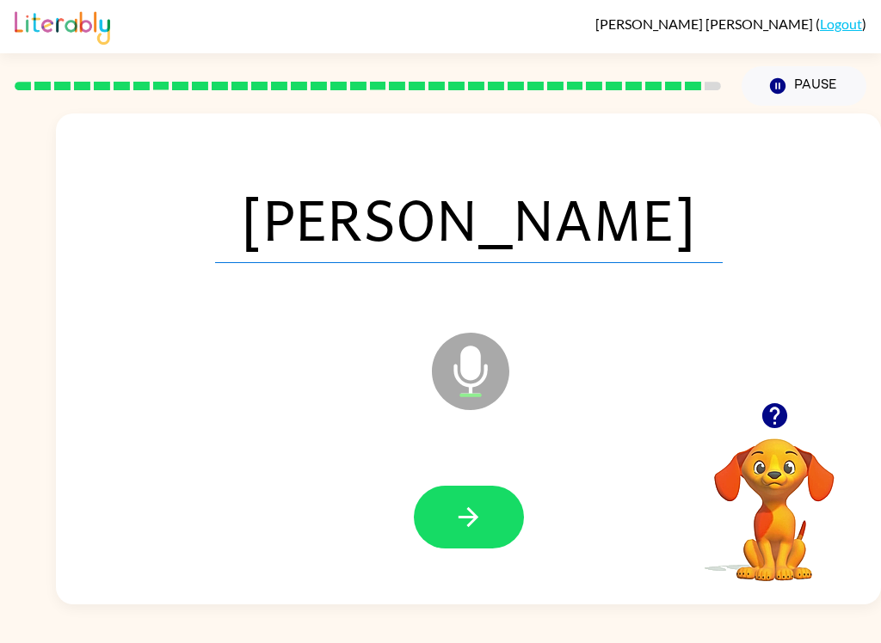
click at [467, 524] on icon "button" at bounding box center [468, 517] width 30 height 30
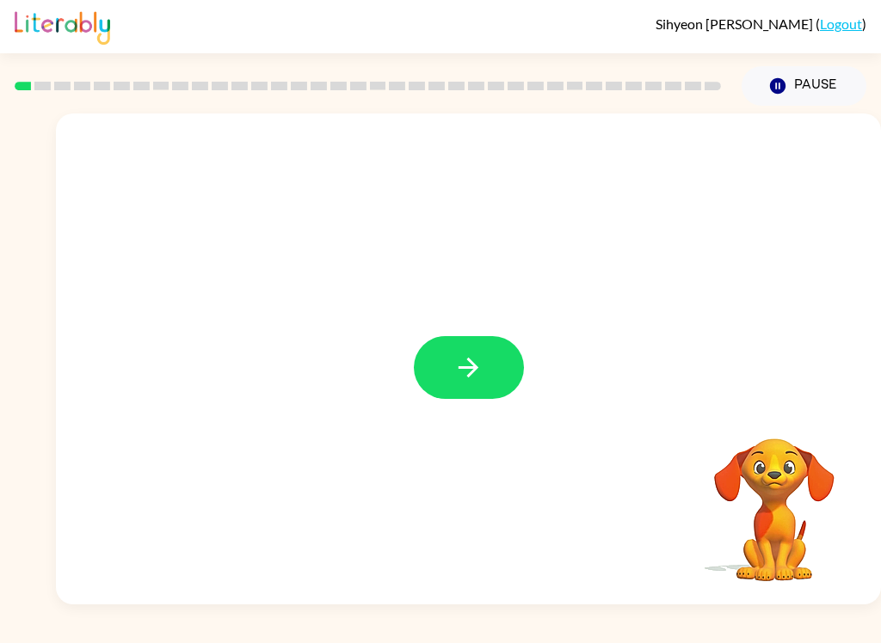
click at [471, 365] on icon "button" at bounding box center [468, 368] width 30 height 30
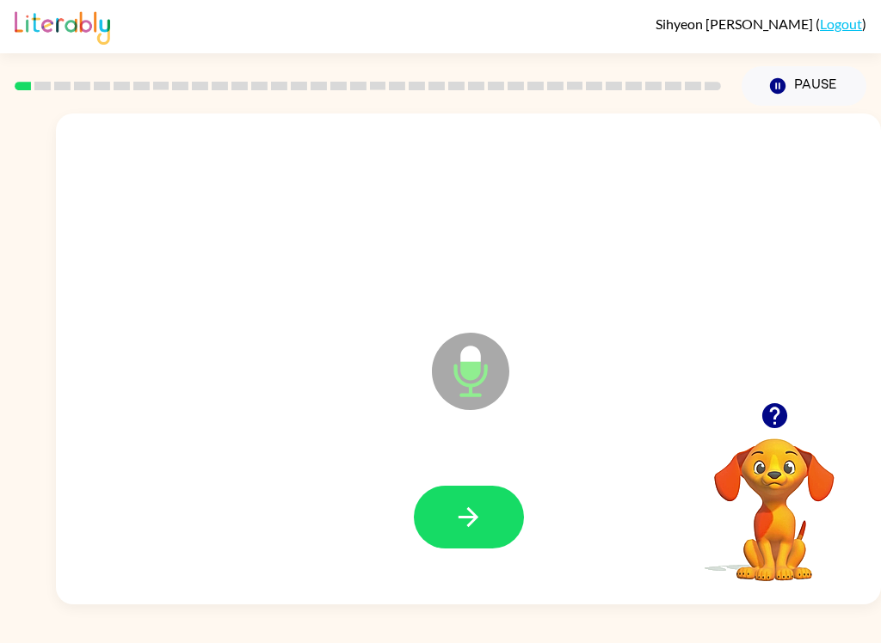
click at [465, 516] on icon "button" at bounding box center [468, 517] width 30 height 30
click at [483, 510] on button "button" at bounding box center [469, 517] width 110 height 63
click at [475, 507] on icon "button" at bounding box center [468, 517] width 30 height 30
click at [476, 526] on icon "button" at bounding box center [468, 517] width 30 height 30
click at [495, 522] on button "button" at bounding box center [469, 517] width 110 height 63
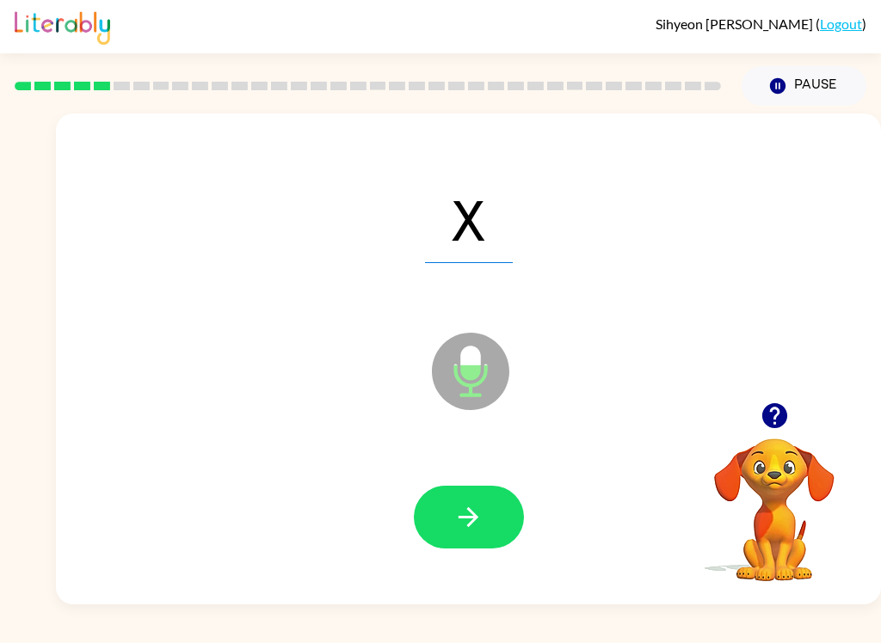
click at [478, 533] on button "button" at bounding box center [469, 517] width 110 height 63
click at [482, 515] on icon "button" at bounding box center [468, 517] width 30 height 30
click at [466, 486] on button "button" at bounding box center [469, 517] width 110 height 63
click at [473, 520] on icon "button" at bounding box center [468, 517] width 20 height 20
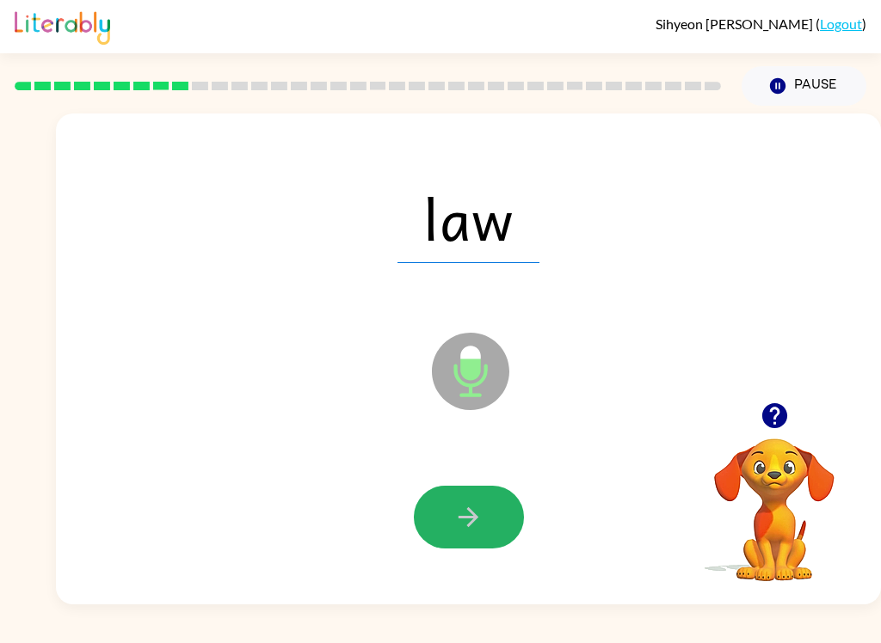
click at [476, 513] on icon "button" at bounding box center [468, 517] width 30 height 30
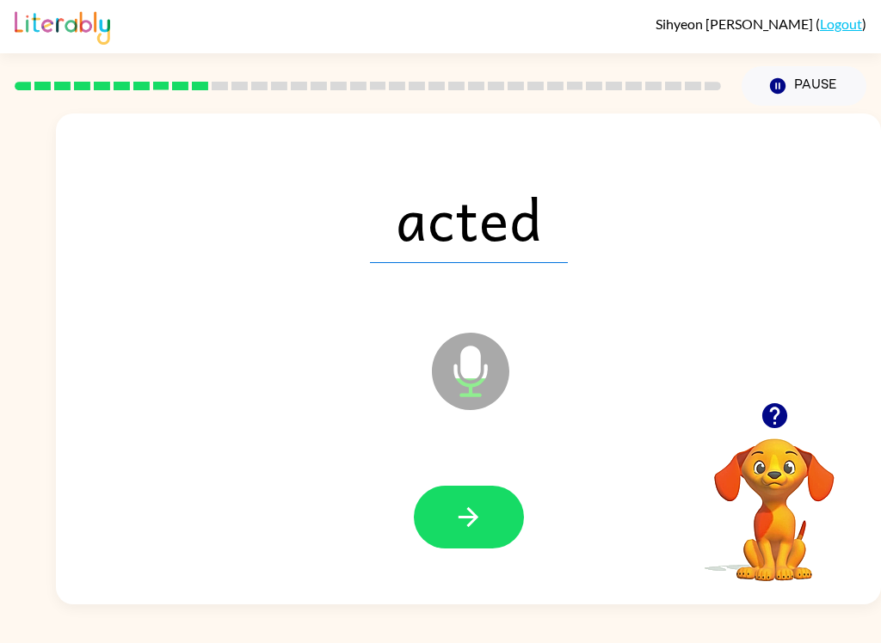
click at [475, 519] on icon "button" at bounding box center [468, 517] width 20 height 20
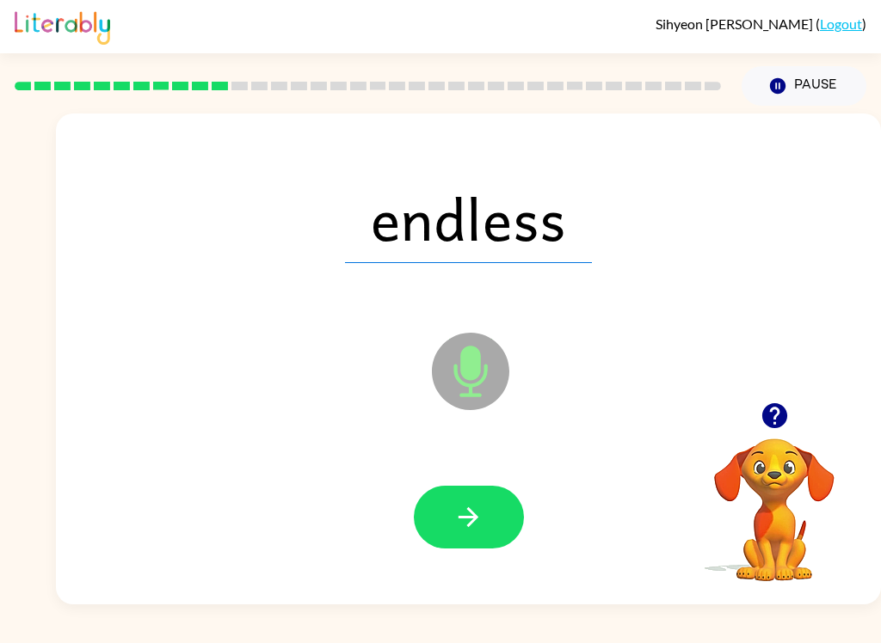
click at [483, 515] on button "button" at bounding box center [469, 517] width 110 height 63
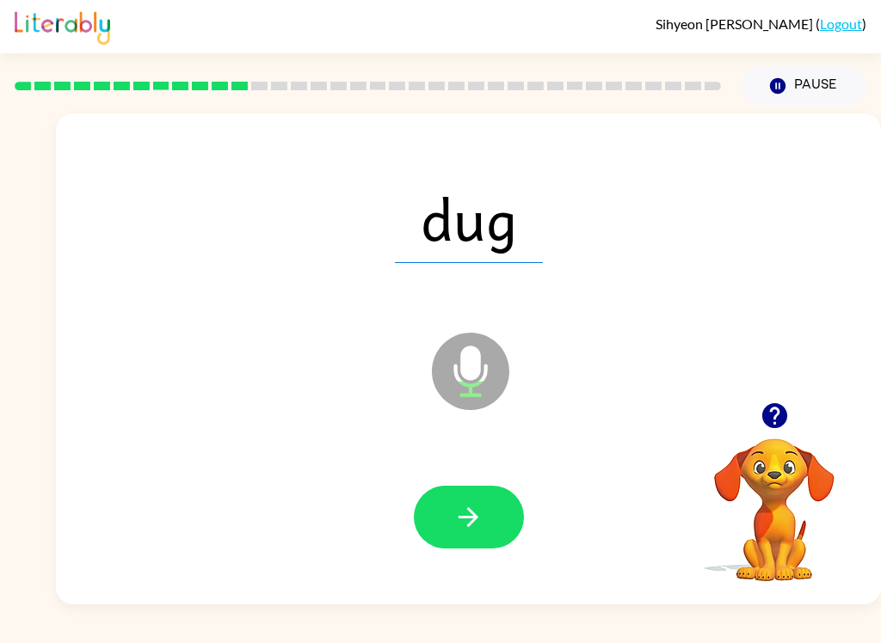
click at [473, 513] on icon "button" at bounding box center [468, 517] width 20 height 20
click at [484, 528] on button "button" at bounding box center [469, 517] width 110 height 63
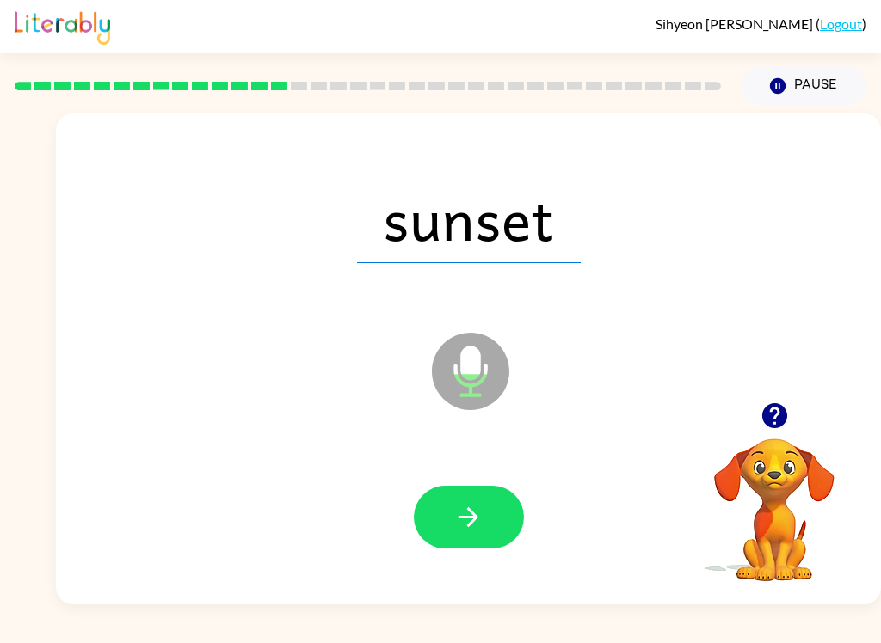
click at [442, 524] on button "button" at bounding box center [469, 517] width 110 height 63
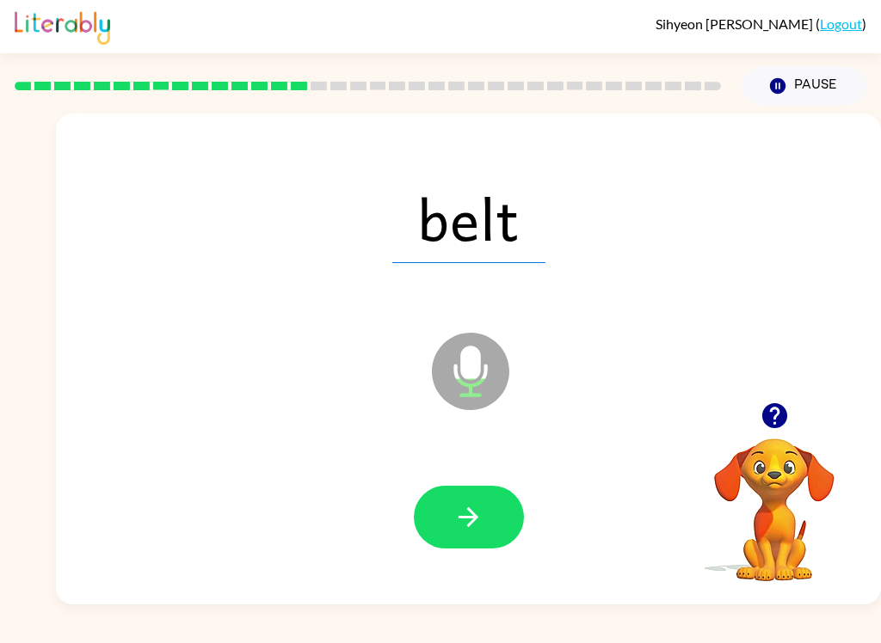
click at [480, 519] on icon "button" at bounding box center [468, 517] width 30 height 30
click at [472, 521] on icon "button" at bounding box center [468, 517] width 20 height 20
click at [475, 516] on icon "button" at bounding box center [468, 517] width 20 height 20
click at [490, 510] on button "button" at bounding box center [469, 517] width 110 height 63
click at [481, 515] on icon "button" at bounding box center [468, 517] width 30 height 30
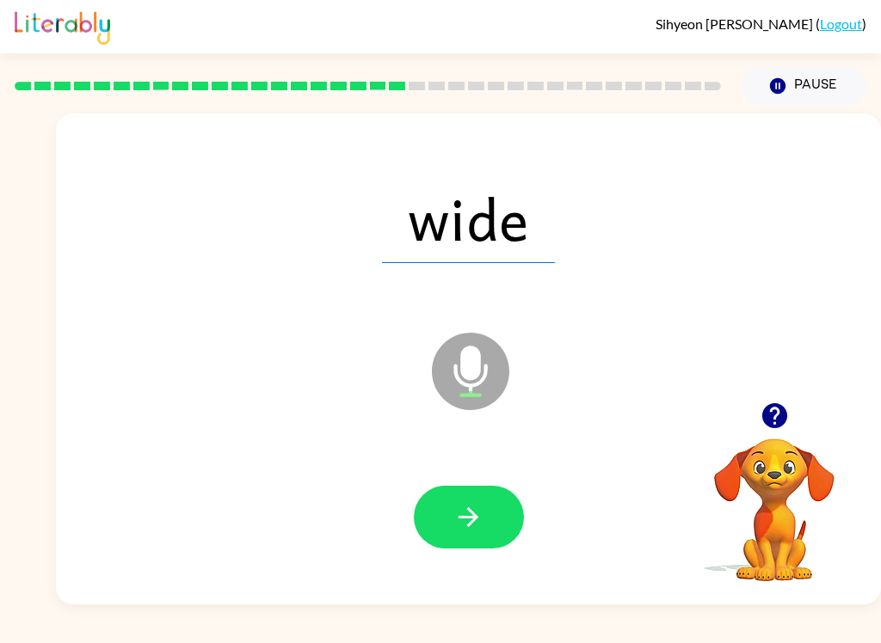
click at [469, 560] on div at bounding box center [468, 517] width 790 height 141
click at [461, 505] on icon "button" at bounding box center [468, 517] width 30 height 30
click at [482, 520] on icon "button" at bounding box center [468, 517] width 30 height 30
click at [471, 528] on icon "button" at bounding box center [468, 517] width 30 height 30
click at [451, 537] on button "button" at bounding box center [469, 517] width 110 height 63
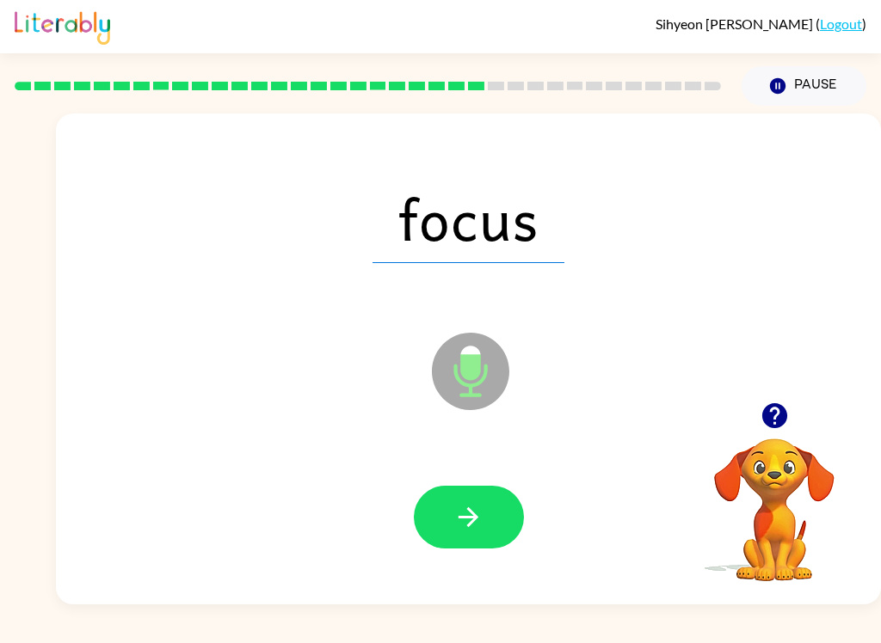
click at [448, 512] on button "button" at bounding box center [469, 517] width 110 height 63
click at [481, 509] on icon "button" at bounding box center [468, 517] width 30 height 30
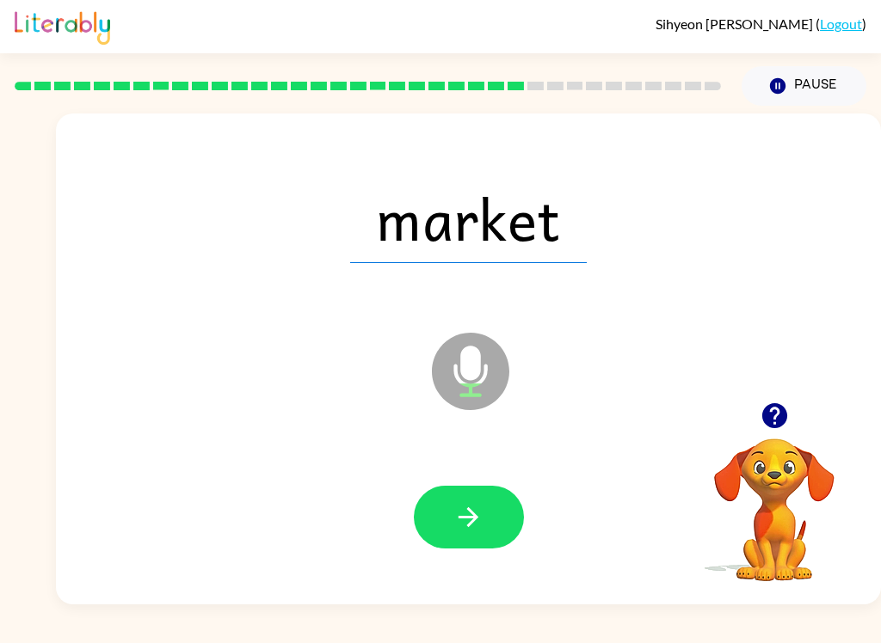
click at [471, 518] on icon "button" at bounding box center [468, 517] width 20 height 20
click at [467, 519] on icon "button" at bounding box center [468, 517] width 30 height 30
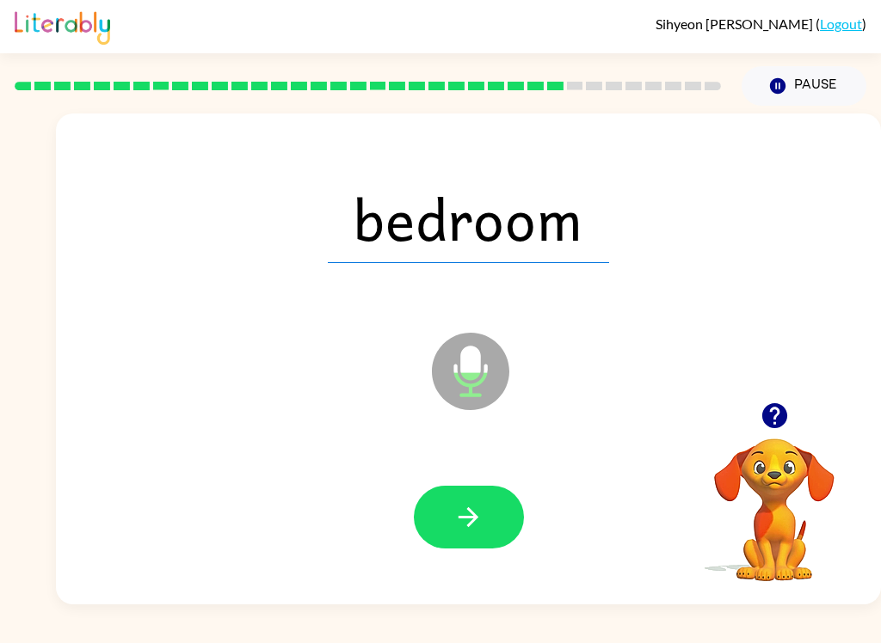
click at [459, 512] on icon "button" at bounding box center [468, 517] width 30 height 30
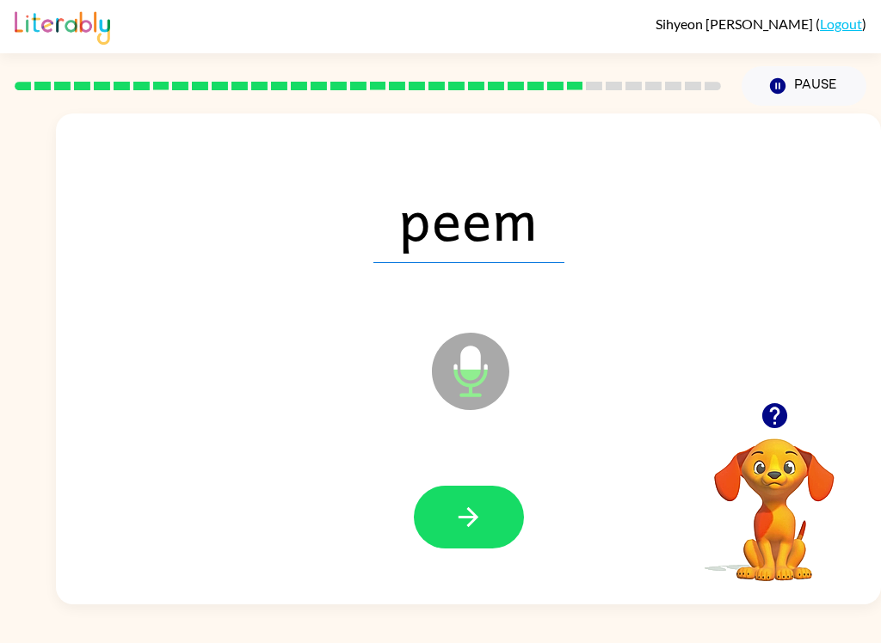
click at [477, 524] on icon "button" at bounding box center [468, 517] width 30 height 30
click at [486, 515] on button "button" at bounding box center [469, 517] width 110 height 63
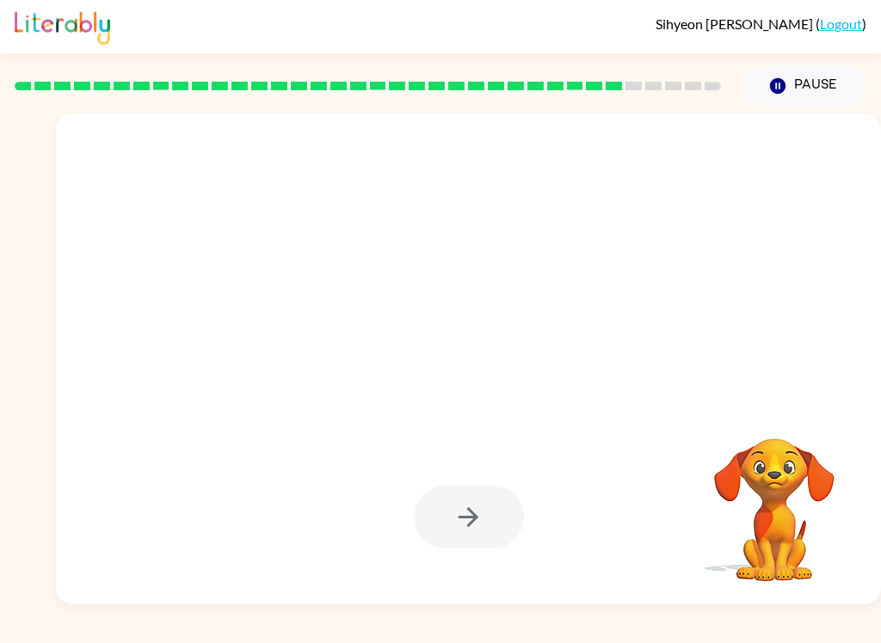
click at [878, 275] on div at bounding box center [468, 359] width 825 height 491
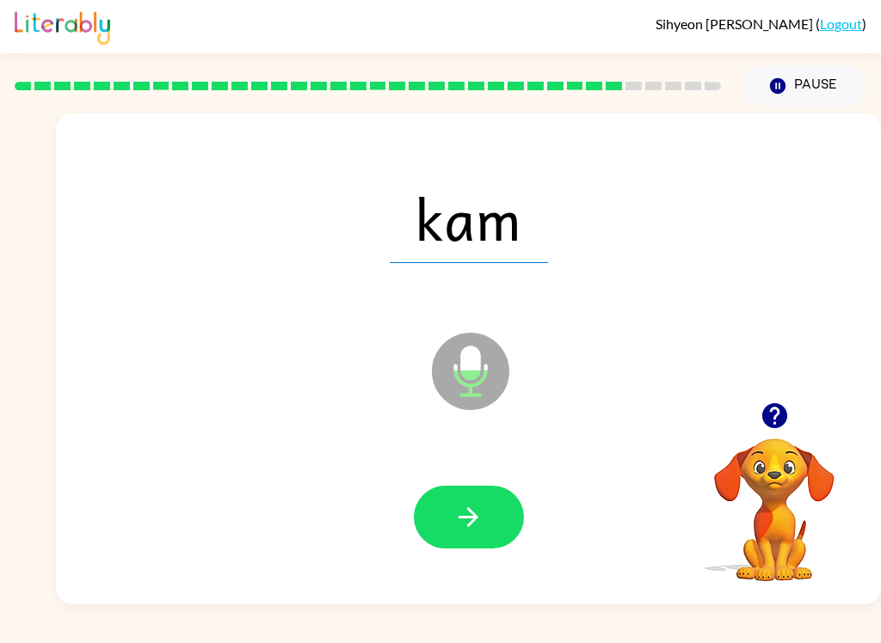
click at [477, 519] on icon "button" at bounding box center [468, 517] width 20 height 20
click at [482, 519] on icon "button" at bounding box center [468, 517] width 30 height 30
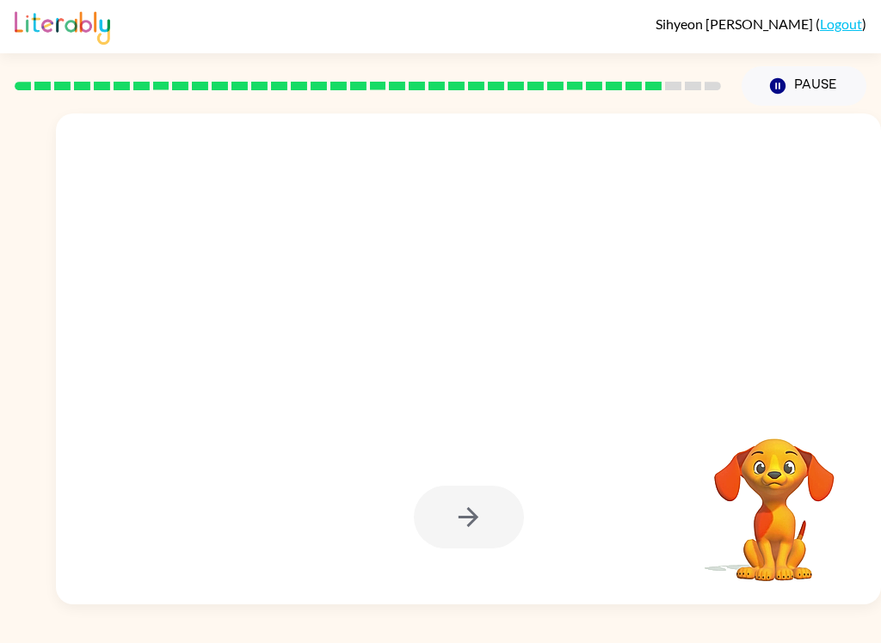
click at [618, 630] on div "Sihyeon Kim ( Logout ) Pause Pause Your browser must support playing .mp4 files…" at bounding box center [440, 321] width 881 height 643
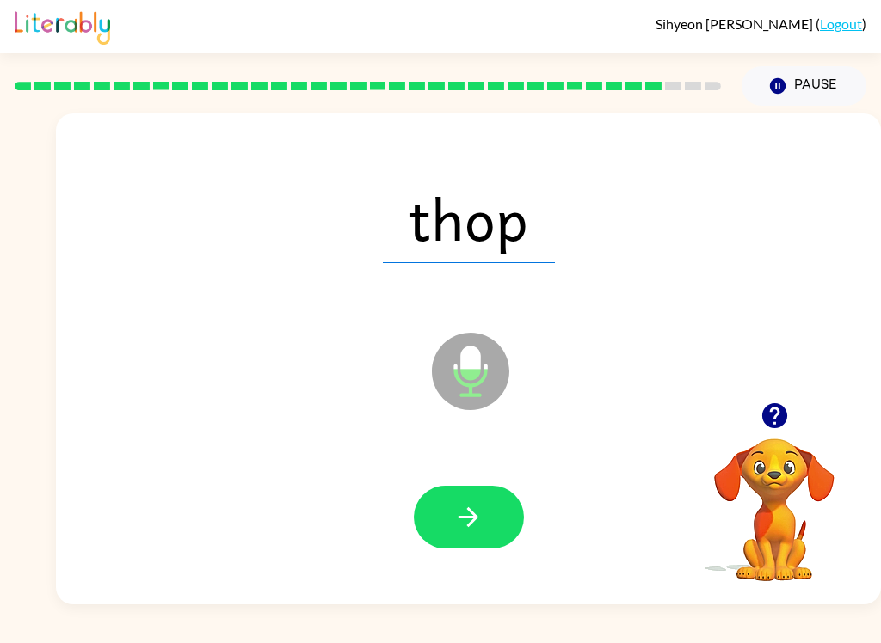
click at [505, 504] on button "button" at bounding box center [469, 517] width 110 height 63
click at [476, 519] on icon "button" at bounding box center [468, 517] width 20 height 20
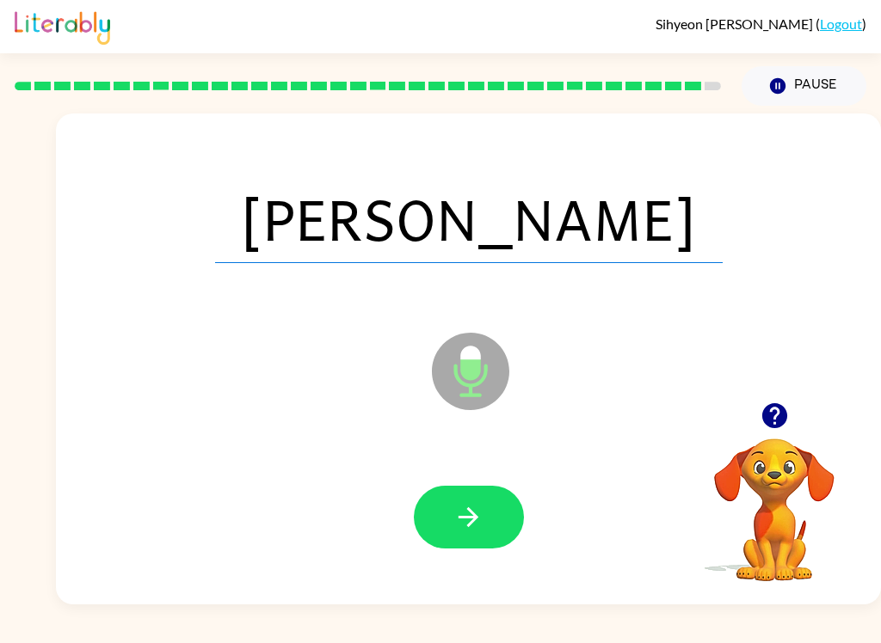
click at [486, 498] on button "button" at bounding box center [469, 517] width 110 height 63
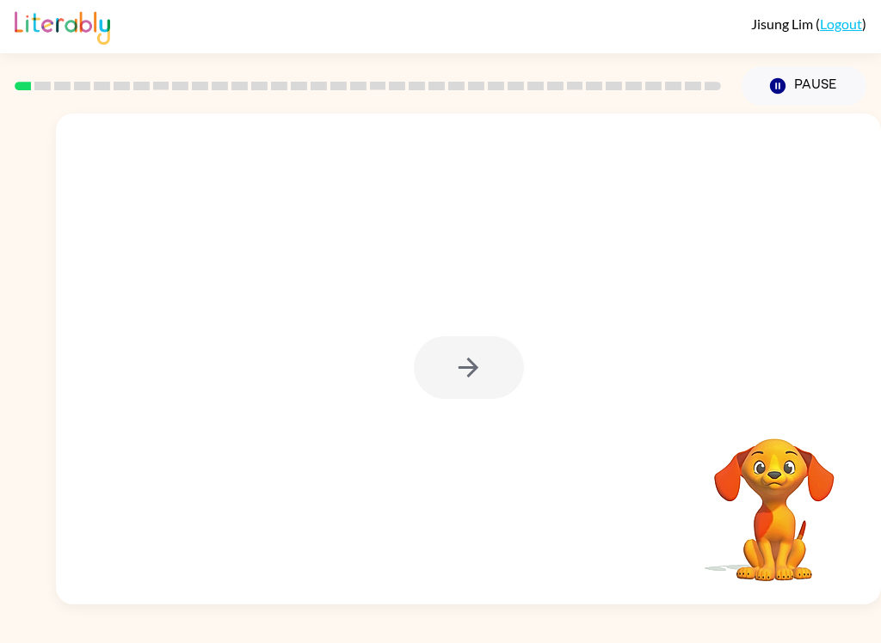
click at [488, 381] on div at bounding box center [469, 367] width 110 height 63
click at [452, 376] on div at bounding box center [469, 367] width 110 height 63
click at [452, 375] on div at bounding box center [469, 367] width 110 height 63
click at [469, 399] on div at bounding box center [469, 367] width 110 height 63
click at [468, 399] on div at bounding box center [469, 367] width 110 height 63
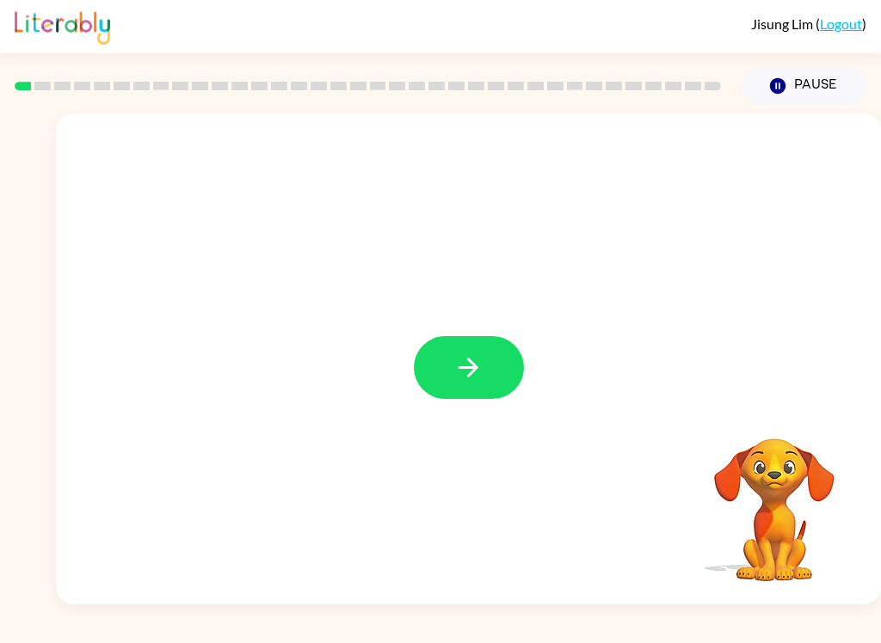
click at [483, 389] on button "button" at bounding box center [469, 367] width 110 height 63
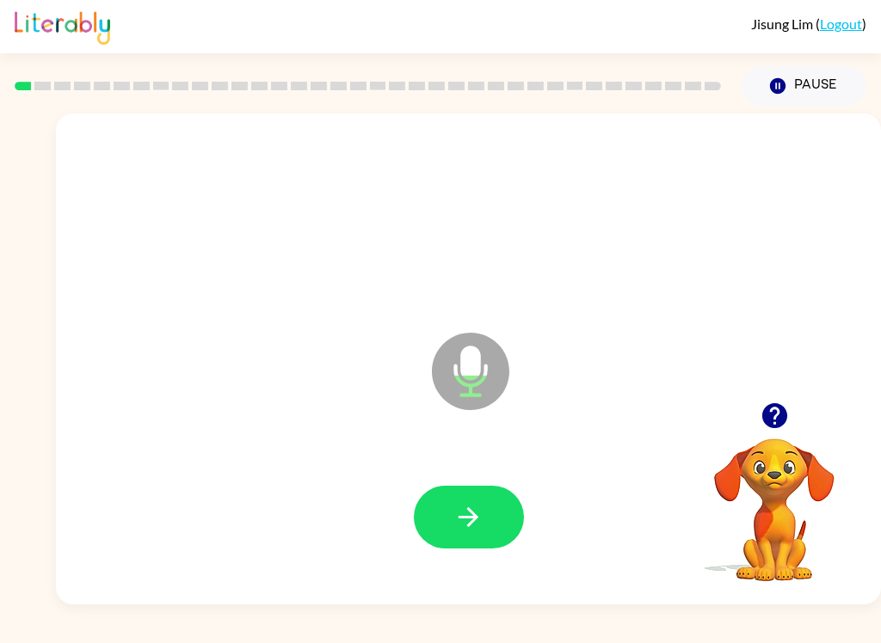
click at [506, 506] on button "button" at bounding box center [469, 517] width 110 height 63
click at [469, 518] on icon "button" at bounding box center [468, 517] width 20 height 20
click at [482, 509] on icon "button" at bounding box center [468, 517] width 30 height 30
click at [489, 515] on button "button" at bounding box center [469, 517] width 110 height 63
click at [484, 533] on button "button" at bounding box center [469, 517] width 110 height 63
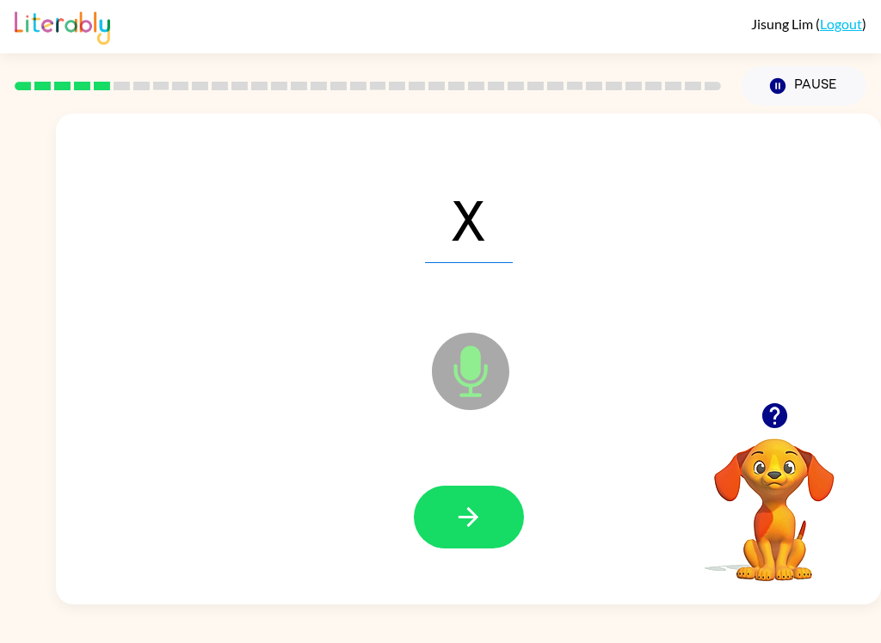
click at [469, 522] on icon "button" at bounding box center [468, 517] width 30 height 30
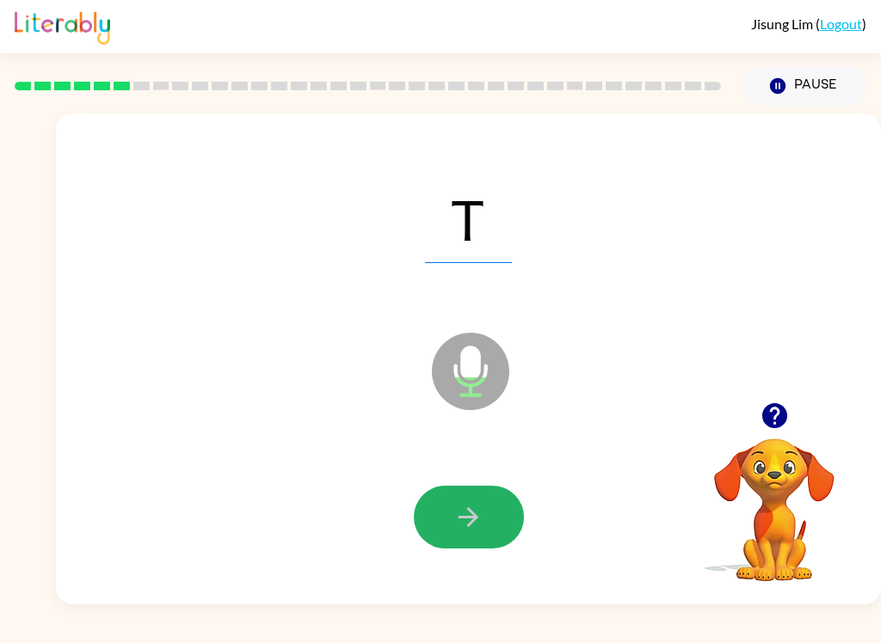
click at [506, 528] on button "button" at bounding box center [469, 517] width 110 height 63
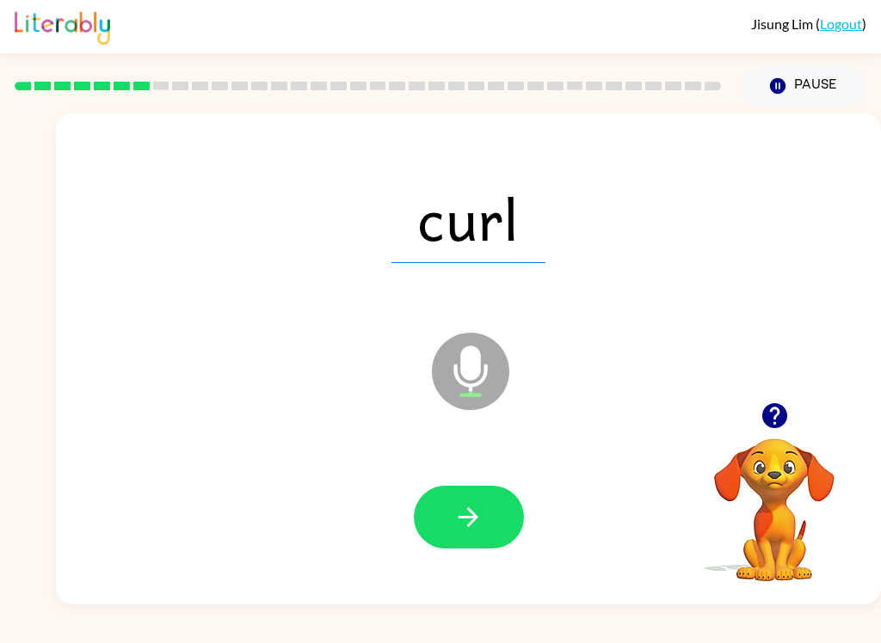
click at [506, 525] on button "button" at bounding box center [469, 517] width 110 height 63
click at [516, 524] on button "button" at bounding box center [469, 517] width 110 height 63
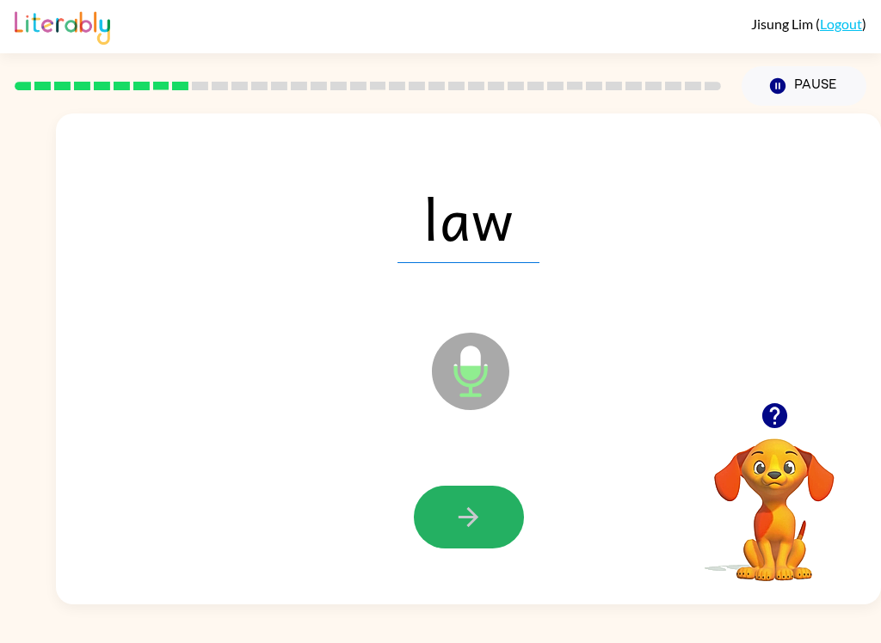
click at [489, 521] on button "button" at bounding box center [469, 517] width 110 height 63
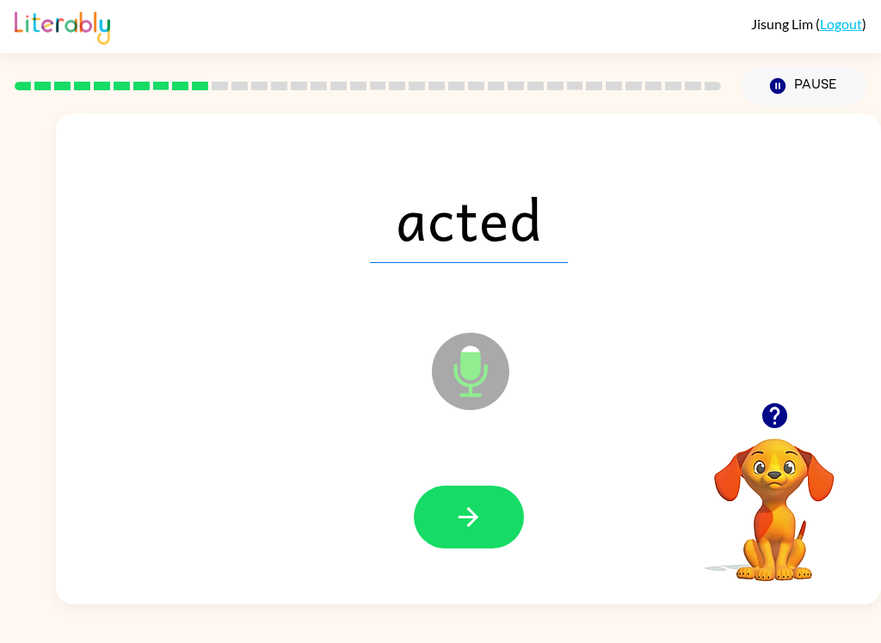
click at [509, 541] on button "button" at bounding box center [469, 517] width 110 height 63
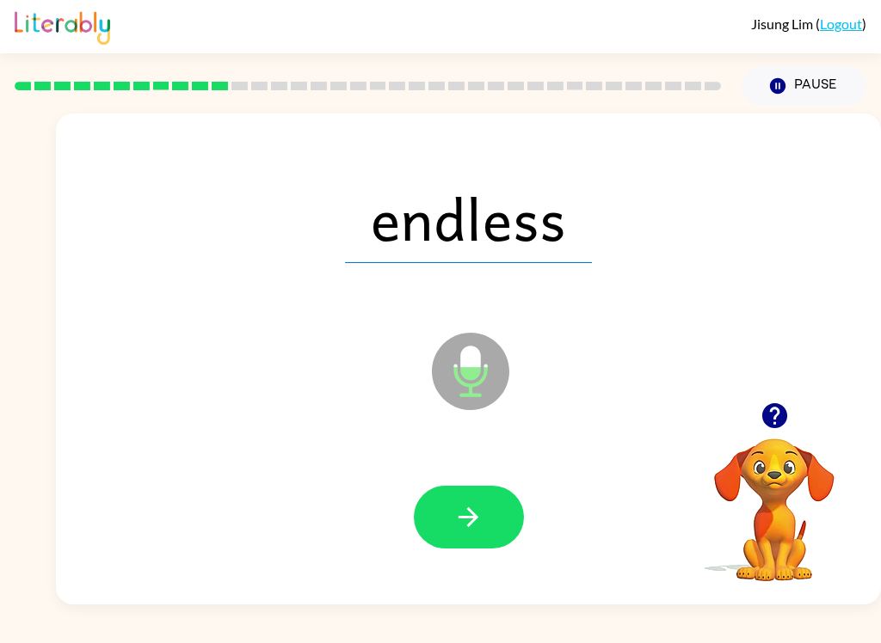
click at [480, 523] on icon "button" at bounding box center [468, 517] width 30 height 30
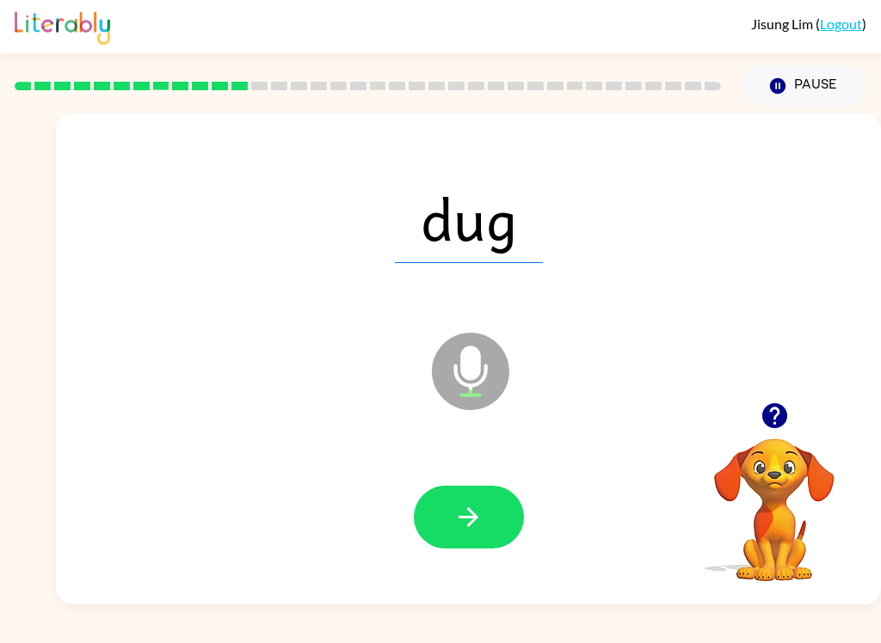
click at [519, 531] on button "button" at bounding box center [469, 517] width 110 height 63
click at [516, 537] on button "button" at bounding box center [469, 517] width 110 height 63
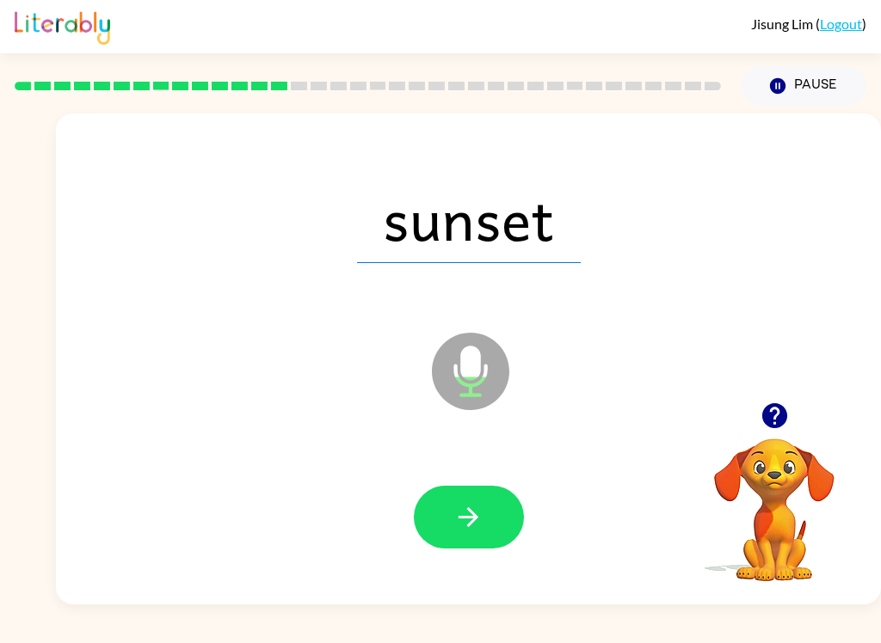
click at [512, 525] on button "button" at bounding box center [469, 517] width 110 height 63
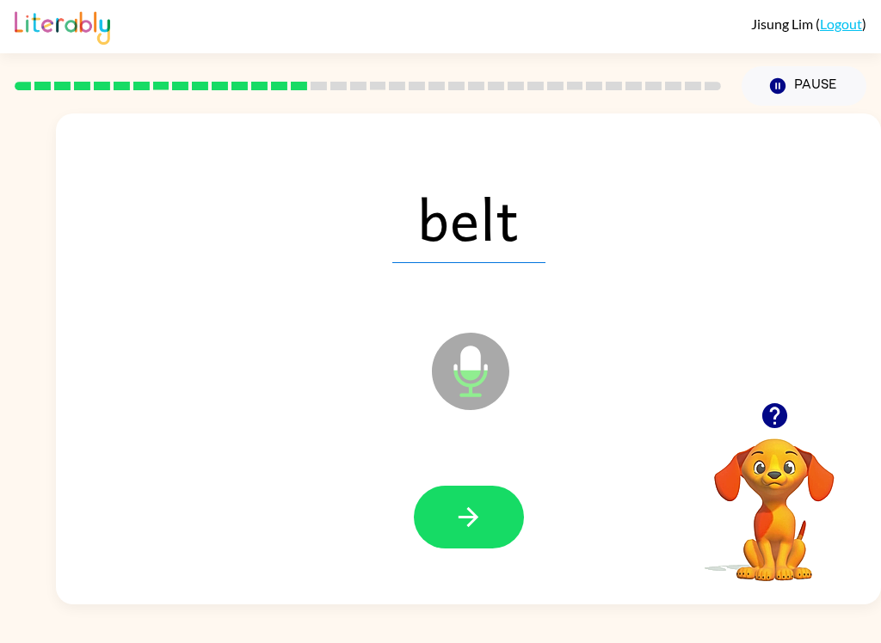
click at [503, 535] on button "button" at bounding box center [469, 517] width 110 height 63
click at [463, 520] on icon "button" at bounding box center [468, 517] width 30 height 30
click at [507, 519] on button "button" at bounding box center [469, 517] width 110 height 63
click at [532, 511] on div at bounding box center [468, 517] width 790 height 141
click at [512, 523] on button "button" at bounding box center [469, 517] width 110 height 63
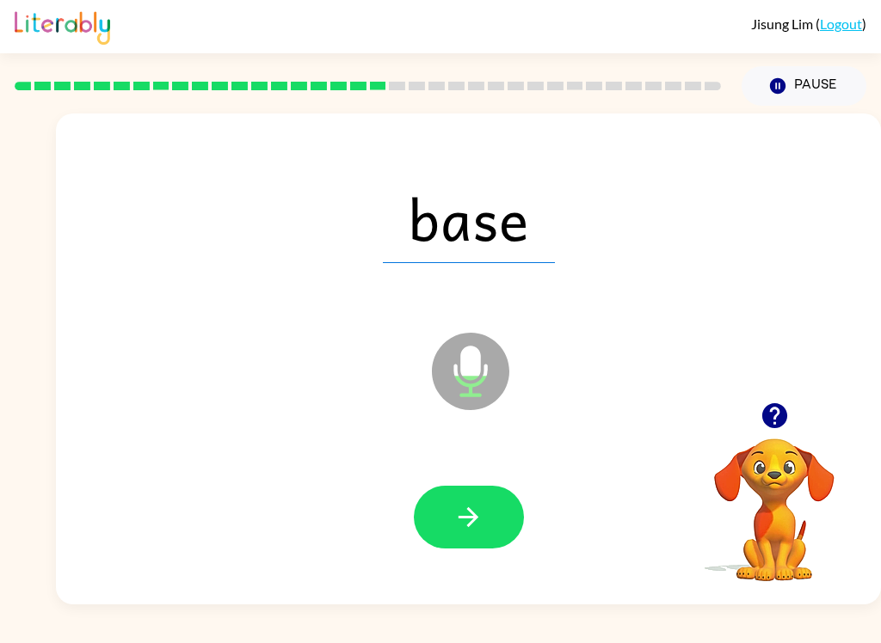
click at [509, 532] on button "button" at bounding box center [469, 517] width 110 height 63
click at [511, 513] on button "button" at bounding box center [469, 517] width 110 height 63
click at [507, 543] on button "button" at bounding box center [469, 517] width 110 height 63
click at [510, 525] on button "button" at bounding box center [469, 517] width 110 height 63
click at [521, 513] on button "button" at bounding box center [469, 517] width 110 height 63
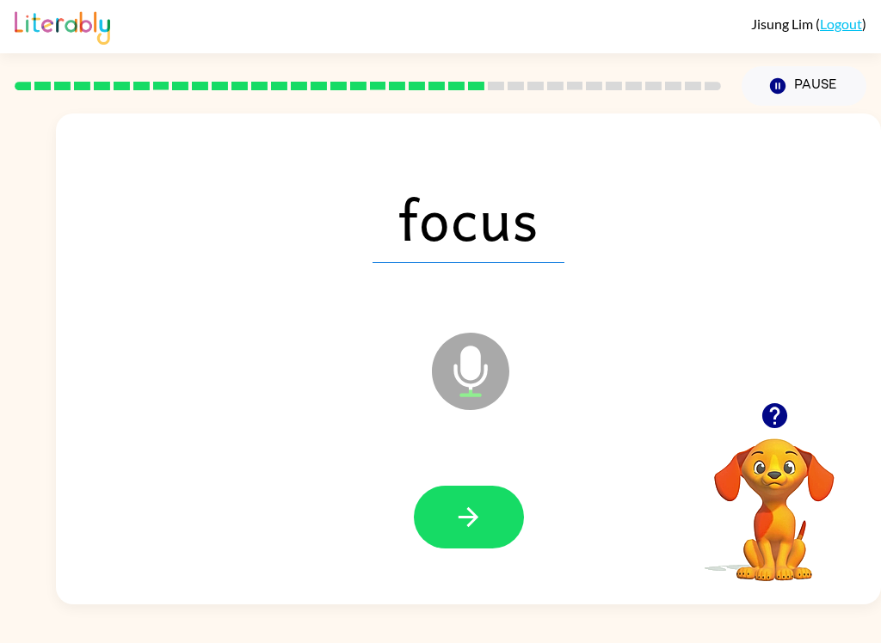
click at [520, 507] on button "button" at bounding box center [469, 517] width 110 height 63
click at [514, 515] on button "button" at bounding box center [469, 517] width 110 height 63
click at [507, 531] on button "button" at bounding box center [469, 517] width 110 height 63
click at [497, 514] on button "button" at bounding box center [469, 517] width 110 height 63
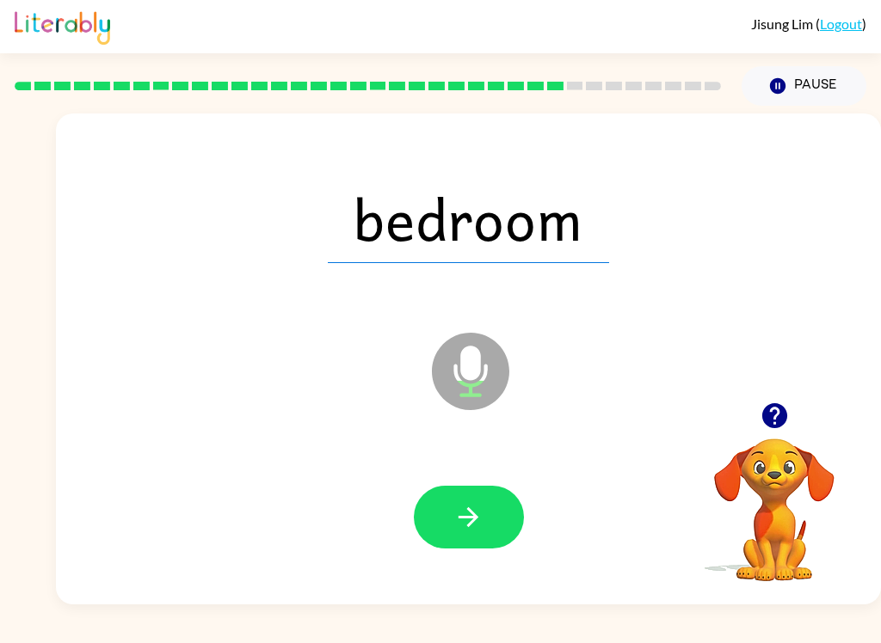
click at [506, 500] on button "button" at bounding box center [469, 517] width 110 height 63
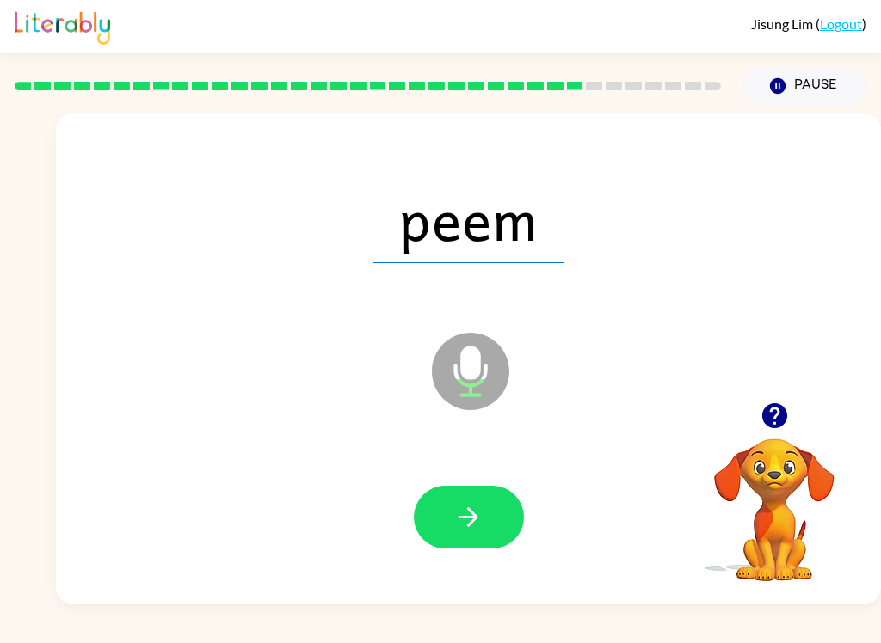
click at [518, 533] on button "button" at bounding box center [469, 517] width 110 height 63
click at [522, 519] on button "button" at bounding box center [469, 517] width 110 height 63
click at [519, 531] on button "button" at bounding box center [469, 517] width 110 height 63
click at [512, 530] on button "button" at bounding box center [469, 517] width 110 height 63
click at [523, 522] on button "button" at bounding box center [469, 517] width 110 height 63
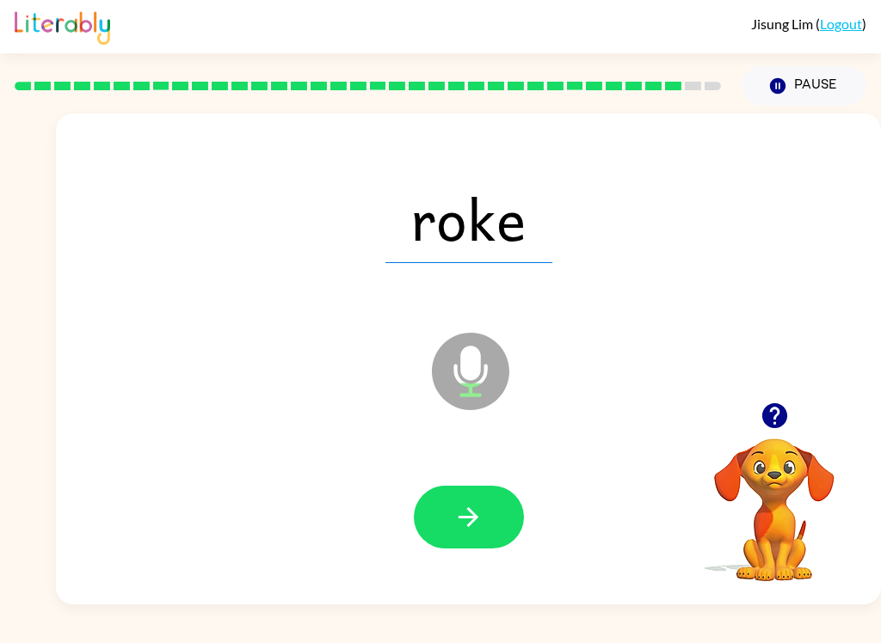
click at [518, 519] on button "button" at bounding box center [469, 517] width 110 height 63
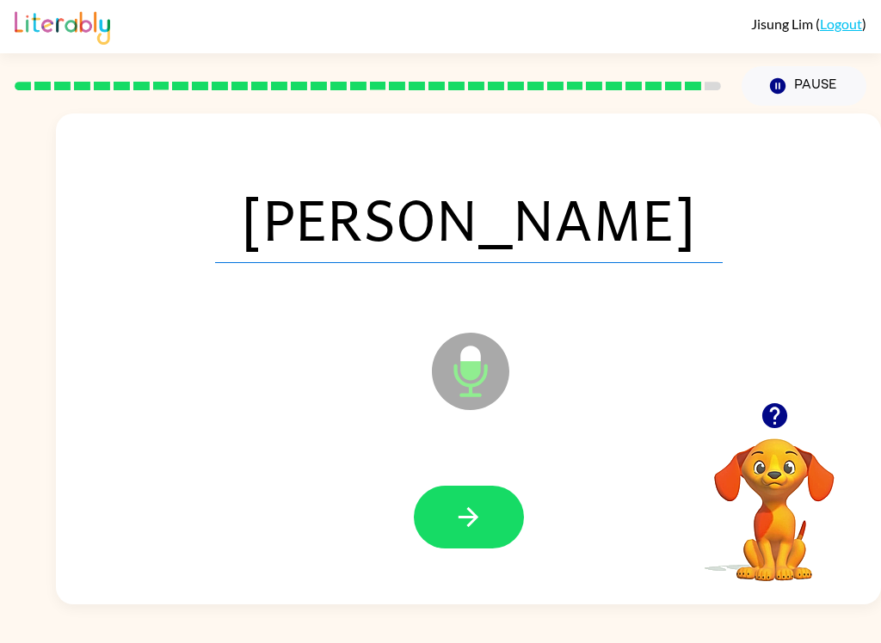
click at [519, 523] on button "button" at bounding box center [469, 517] width 110 height 63
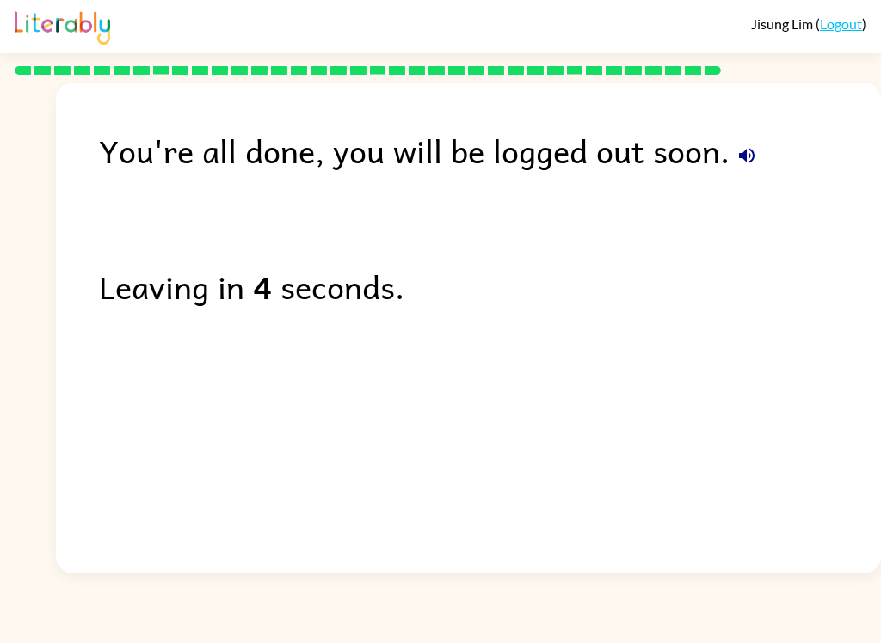
click at [752, 144] on button "button" at bounding box center [746, 155] width 34 height 34
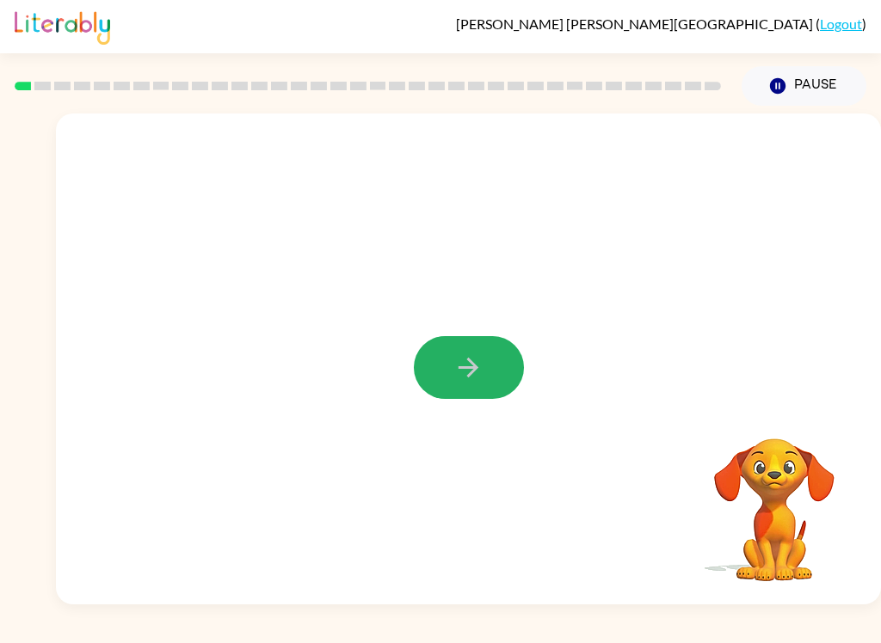
click at [464, 383] on icon "button" at bounding box center [468, 368] width 30 height 30
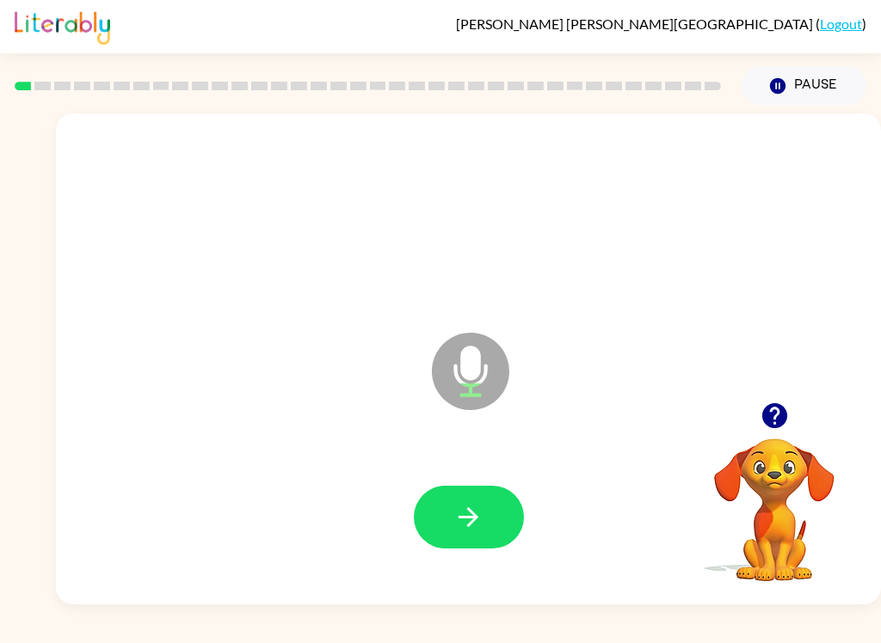
click at [488, 512] on button "button" at bounding box center [469, 517] width 110 height 63
click at [472, 506] on icon "button" at bounding box center [468, 517] width 30 height 30
click at [476, 513] on icon "button" at bounding box center [468, 517] width 30 height 30
click at [490, 496] on button "button" at bounding box center [469, 517] width 110 height 63
click at [492, 512] on button "button" at bounding box center [469, 517] width 110 height 63
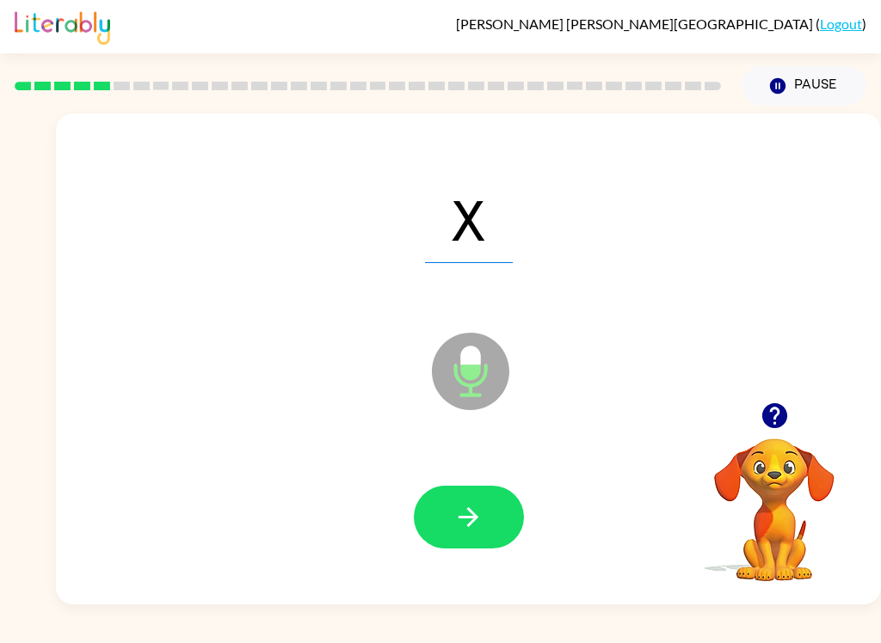
click at [478, 517] on icon "button" at bounding box center [468, 517] width 30 height 30
click at [485, 513] on button "button" at bounding box center [469, 517] width 110 height 63
click at [456, 519] on icon "button" at bounding box center [468, 517] width 30 height 30
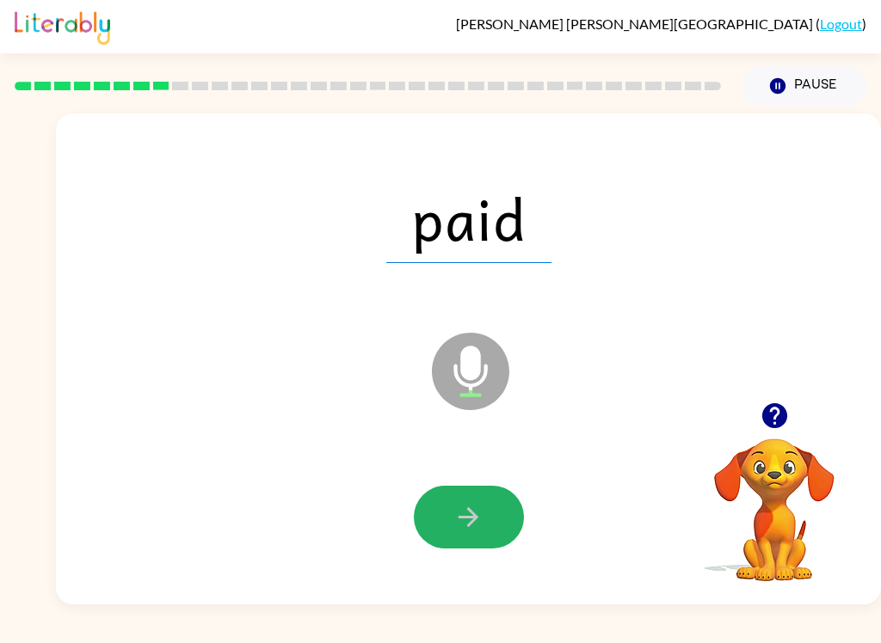
click at [474, 522] on icon "button" at bounding box center [468, 517] width 20 height 20
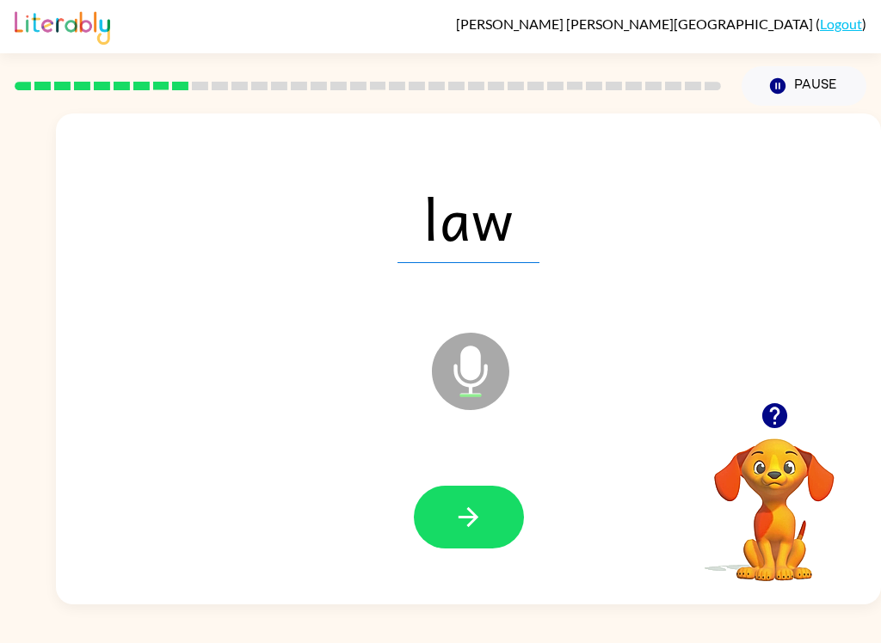
click at [473, 523] on icon "button" at bounding box center [468, 517] width 20 height 20
click at [450, 541] on button "button" at bounding box center [469, 517] width 110 height 63
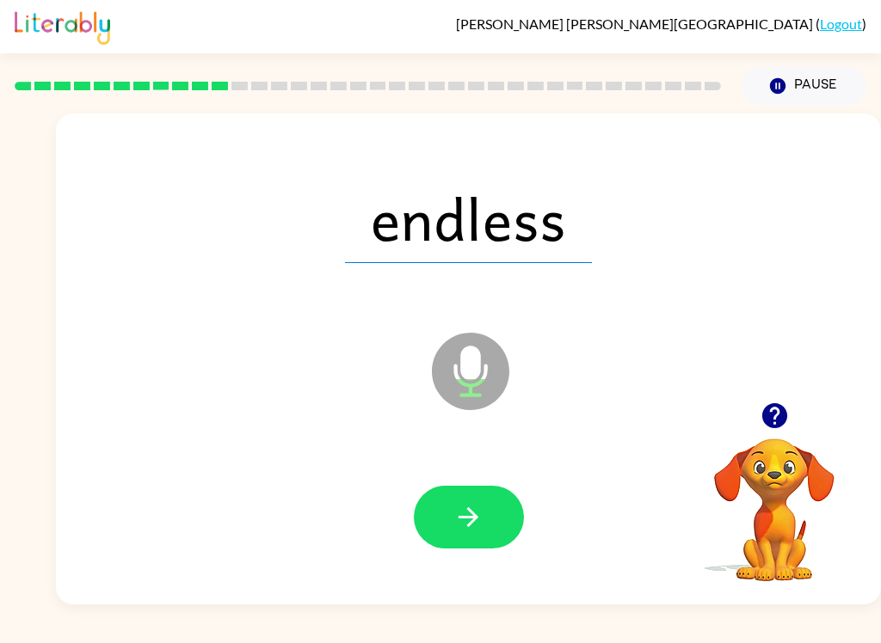
click at [456, 534] on button "button" at bounding box center [469, 517] width 110 height 63
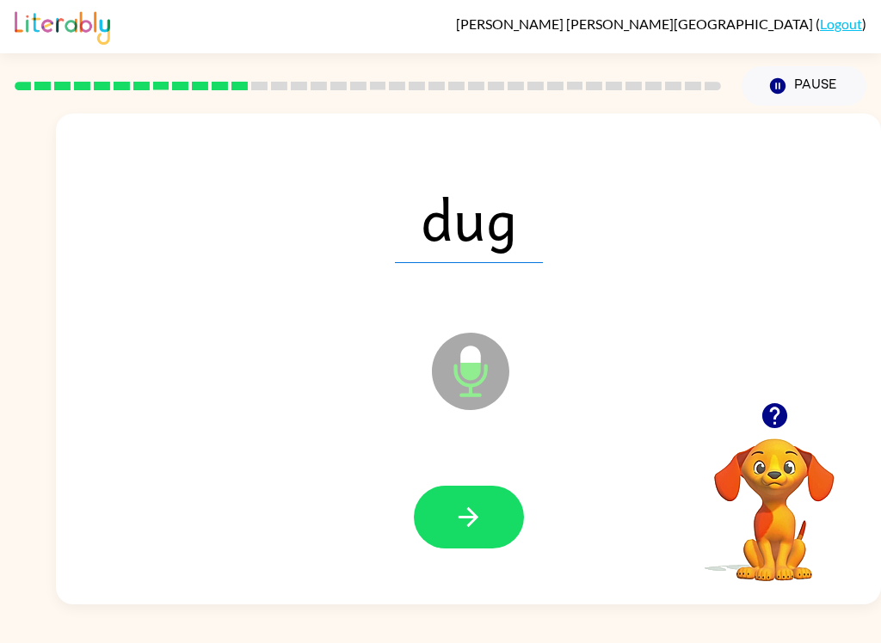
click at [508, 495] on button "button" at bounding box center [469, 517] width 110 height 63
click at [482, 517] on icon "button" at bounding box center [468, 517] width 30 height 30
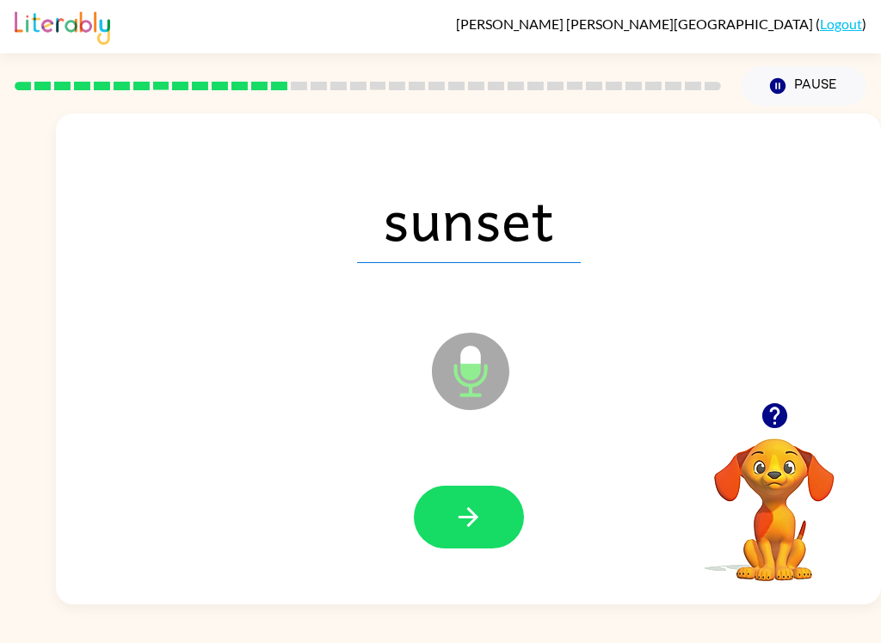
click at [476, 516] on icon "button" at bounding box center [468, 517] width 20 height 20
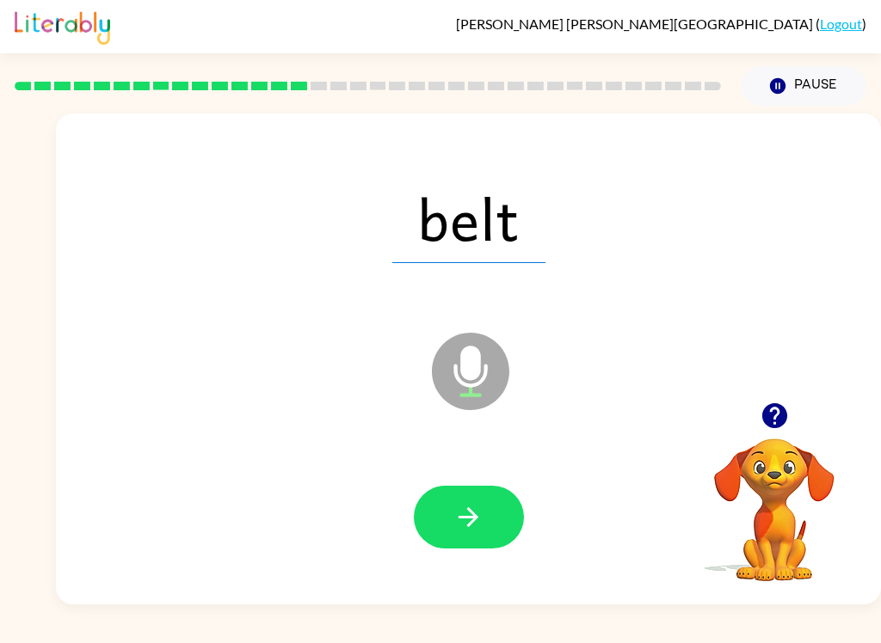
click at [490, 537] on button "button" at bounding box center [469, 517] width 110 height 63
click at [487, 520] on button "button" at bounding box center [469, 517] width 110 height 63
click at [492, 513] on button "button" at bounding box center [469, 517] width 110 height 63
click at [480, 516] on icon "button" at bounding box center [468, 517] width 30 height 30
click at [507, 517] on button "button" at bounding box center [469, 517] width 110 height 63
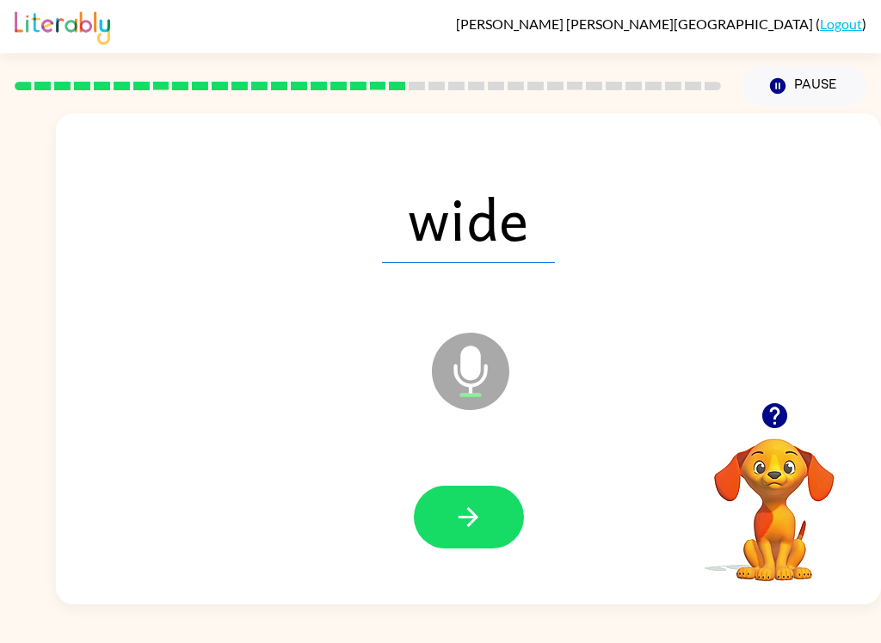
click at [463, 512] on icon "button" at bounding box center [468, 517] width 30 height 30
click at [473, 528] on icon "button" at bounding box center [468, 517] width 30 height 30
click at [514, 518] on button "button" at bounding box center [469, 517] width 110 height 63
click at [491, 518] on button "button" at bounding box center [469, 517] width 110 height 63
click at [497, 547] on button "button" at bounding box center [469, 517] width 110 height 63
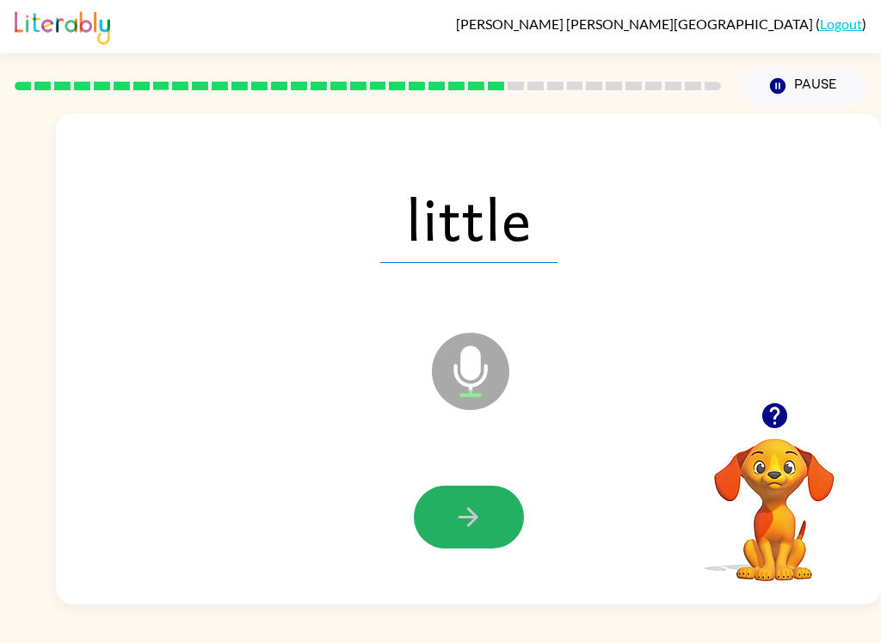
click at [484, 525] on button "button" at bounding box center [469, 517] width 110 height 63
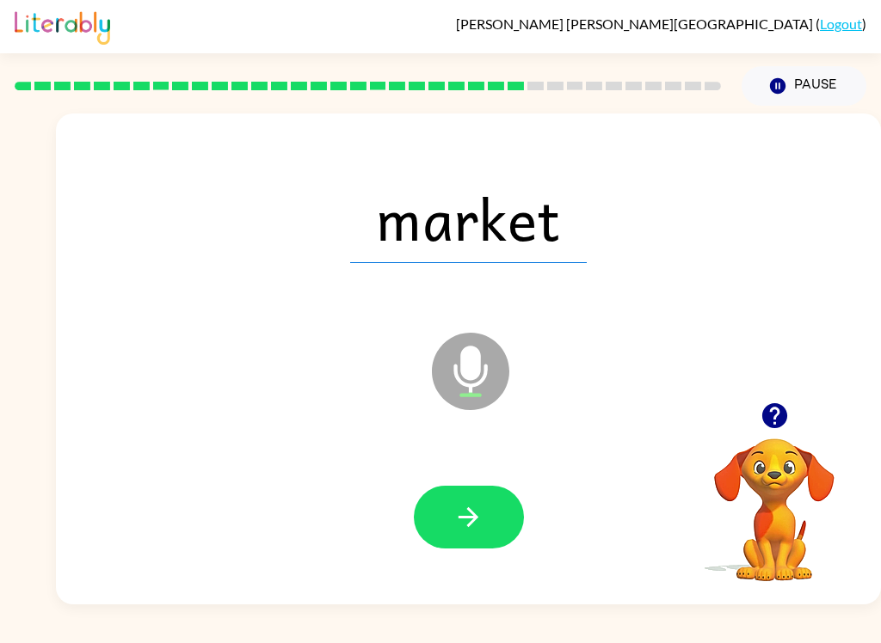
click at [461, 522] on icon "button" at bounding box center [468, 517] width 30 height 30
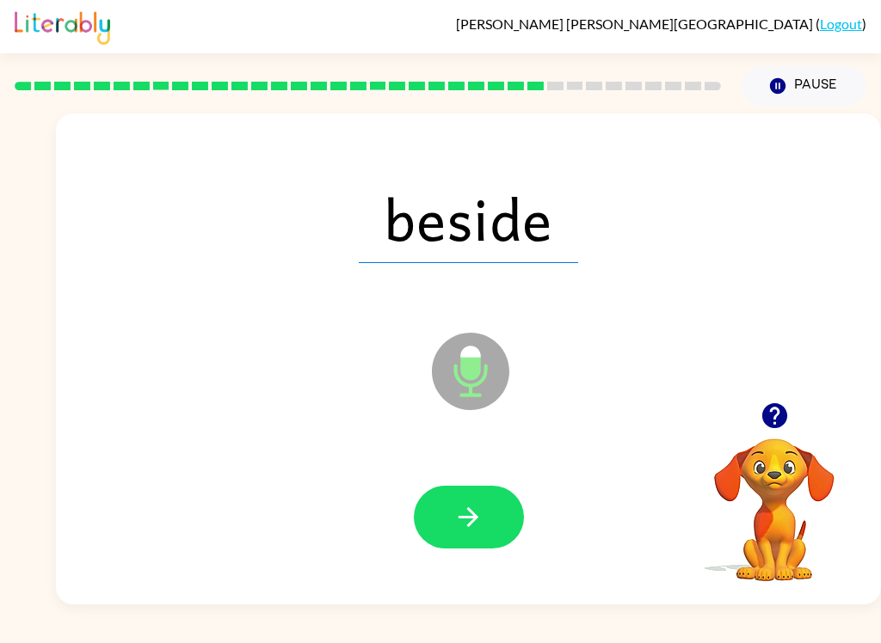
click at [472, 499] on button "button" at bounding box center [469, 517] width 110 height 63
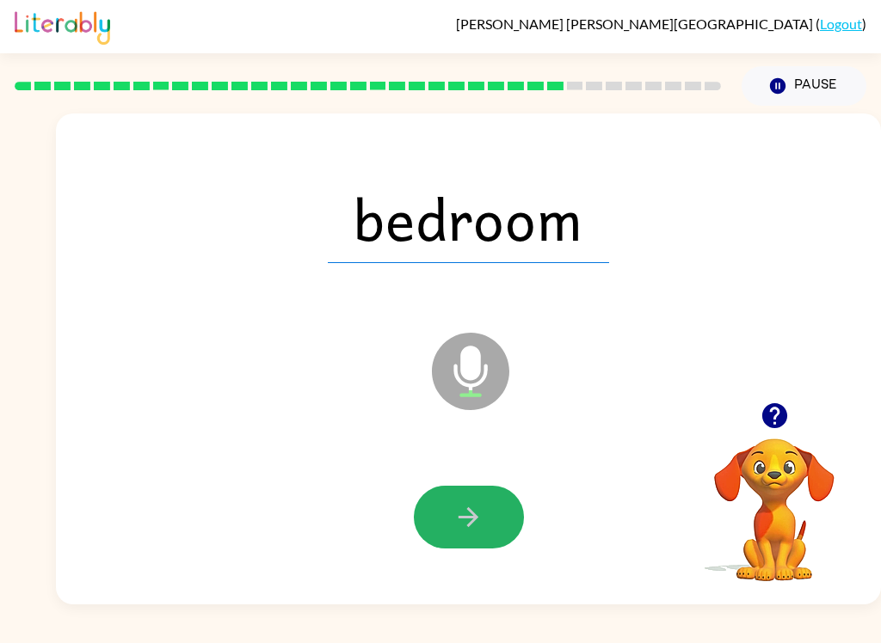
click at [496, 531] on button "button" at bounding box center [469, 517] width 110 height 63
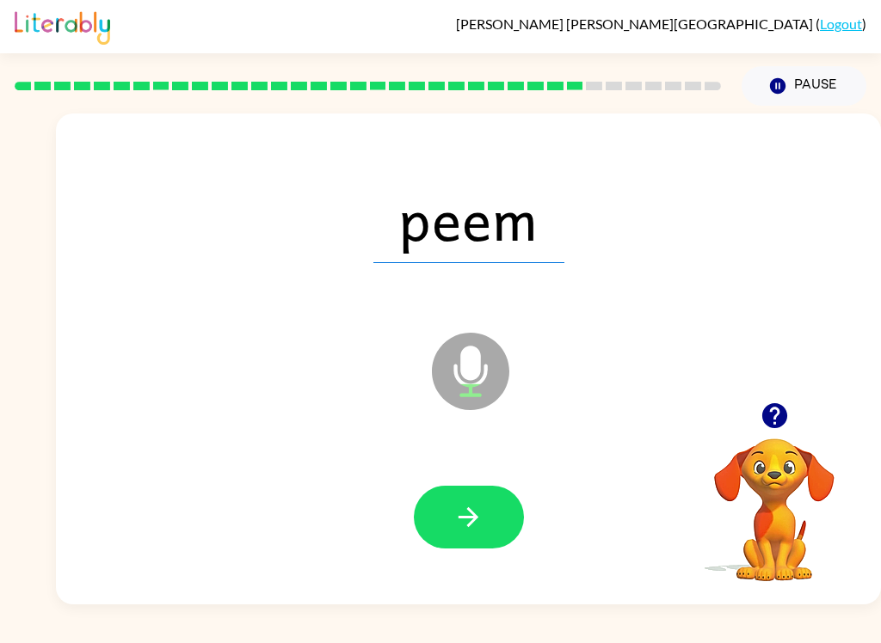
click at [486, 549] on button "button" at bounding box center [469, 517] width 110 height 63
click at [491, 541] on button "button" at bounding box center [469, 517] width 110 height 63
click at [488, 524] on button "button" at bounding box center [469, 517] width 110 height 63
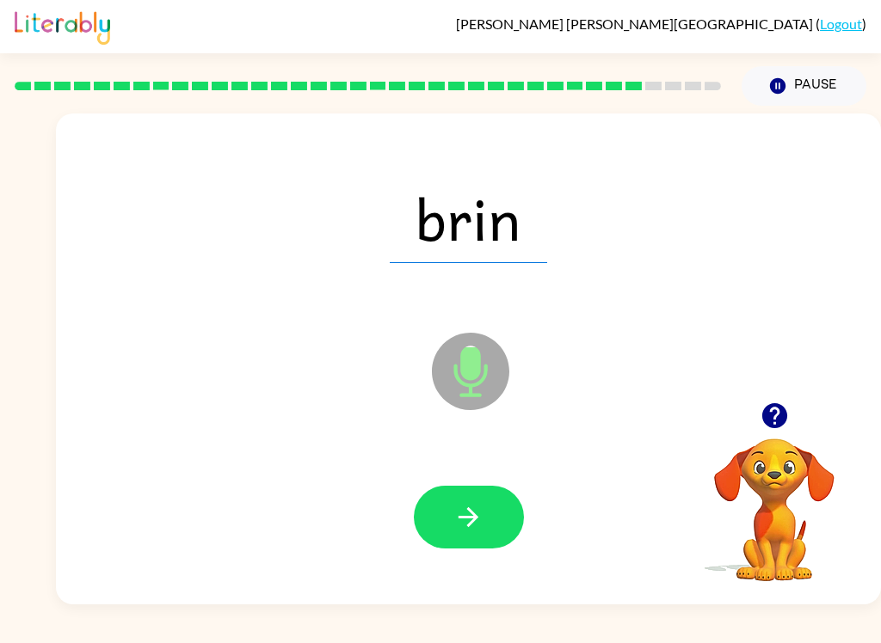
click at [477, 539] on button "button" at bounding box center [469, 517] width 110 height 63
click at [467, 537] on button "button" at bounding box center [469, 517] width 110 height 63
click at [466, 518] on icon "button" at bounding box center [468, 517] width 20 height 20
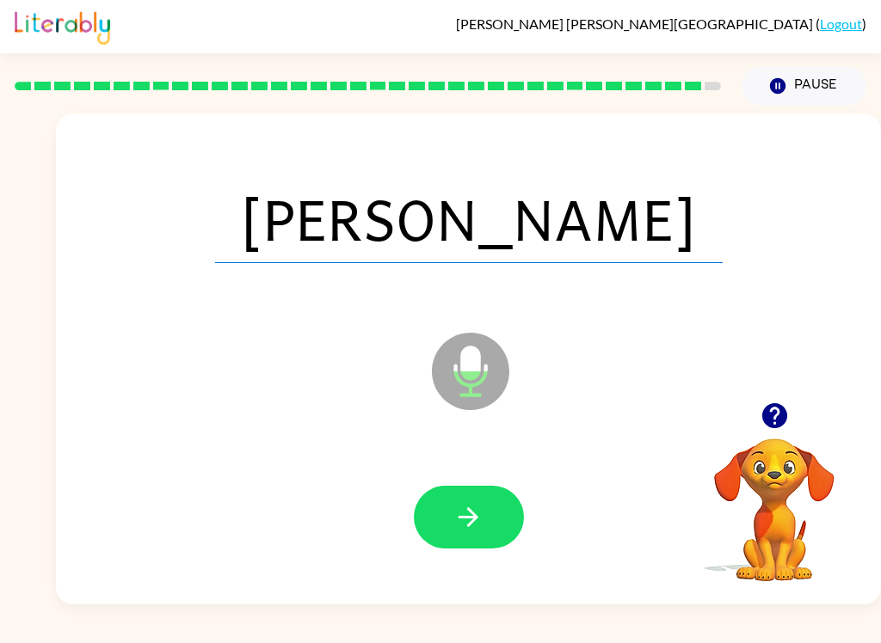
click at [490, 533] on button "button" at bounding box center [469, 517] width 110 height 63
